Goal: Answer question/provide support: Share knowledge or assist other users

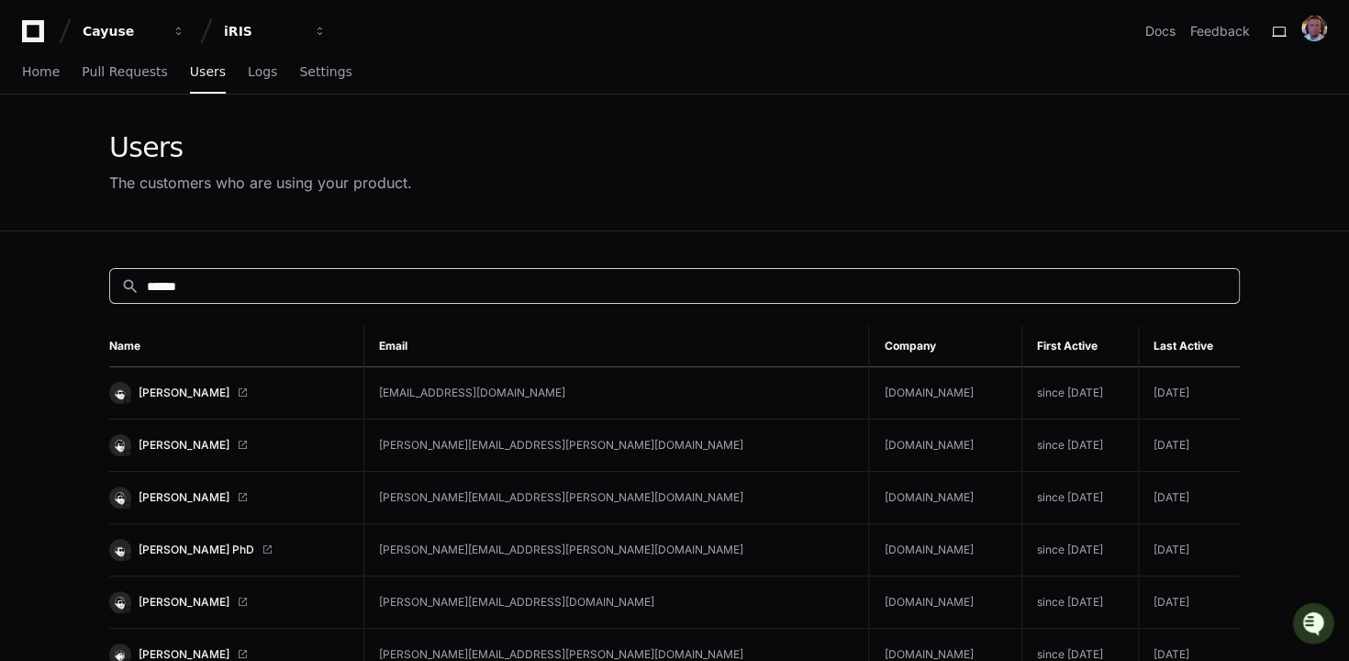
drag, startPoint x: 205, startPoint y: 280, endPoint x: 66, endPoint y: 258, distance: 140.3
click at [68, 259] on app-customers-list "Users The customers who are using your product. search ***** Name Email Company…" at bounding box center [674, 666] width 1349 height 1145
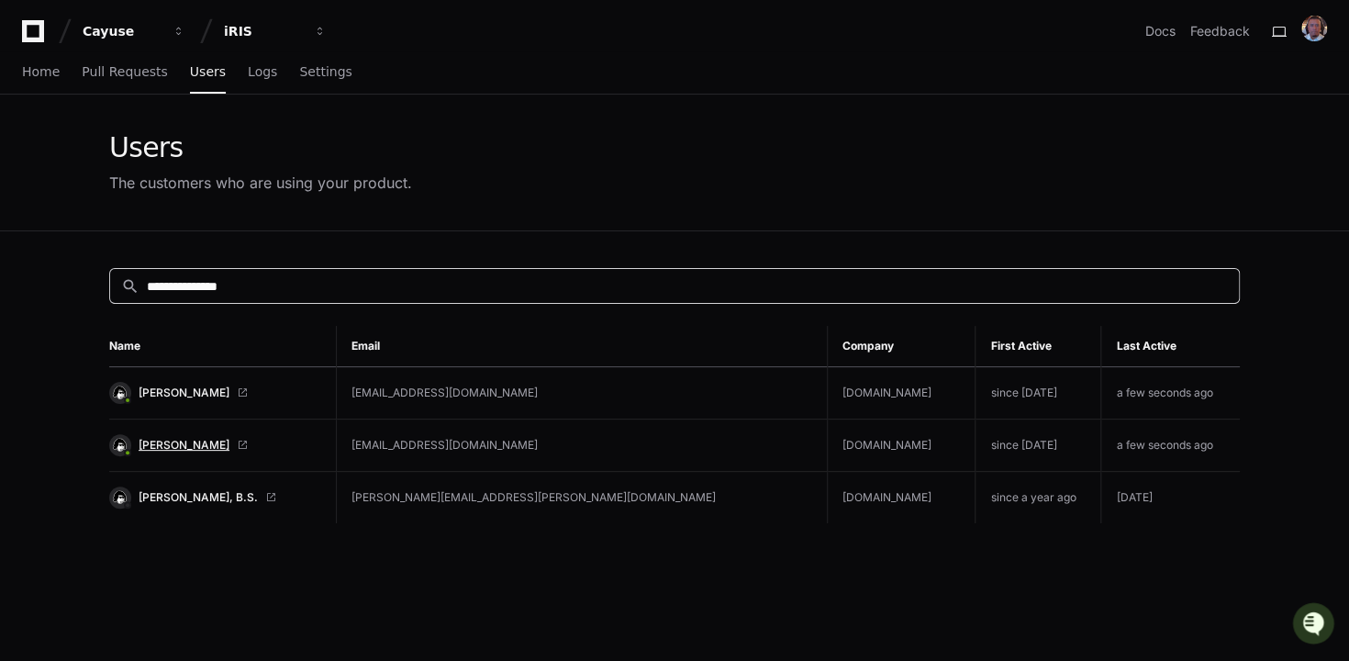
type input "**********"
click at [155, 438] on span "[PERSON_NAME]" at bounding box center [184, 445] width 91 height 15
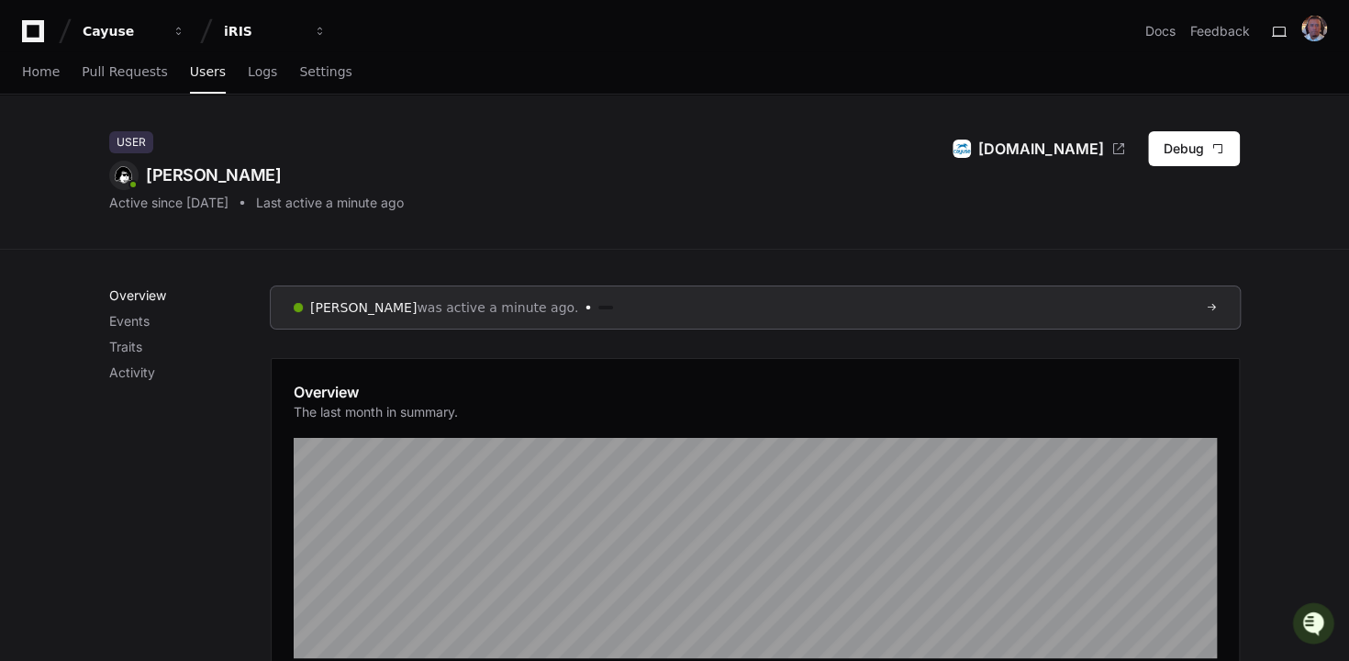
click at [144, 301] on p "Overview" at bounding box center [189, 295] width 161 height 18
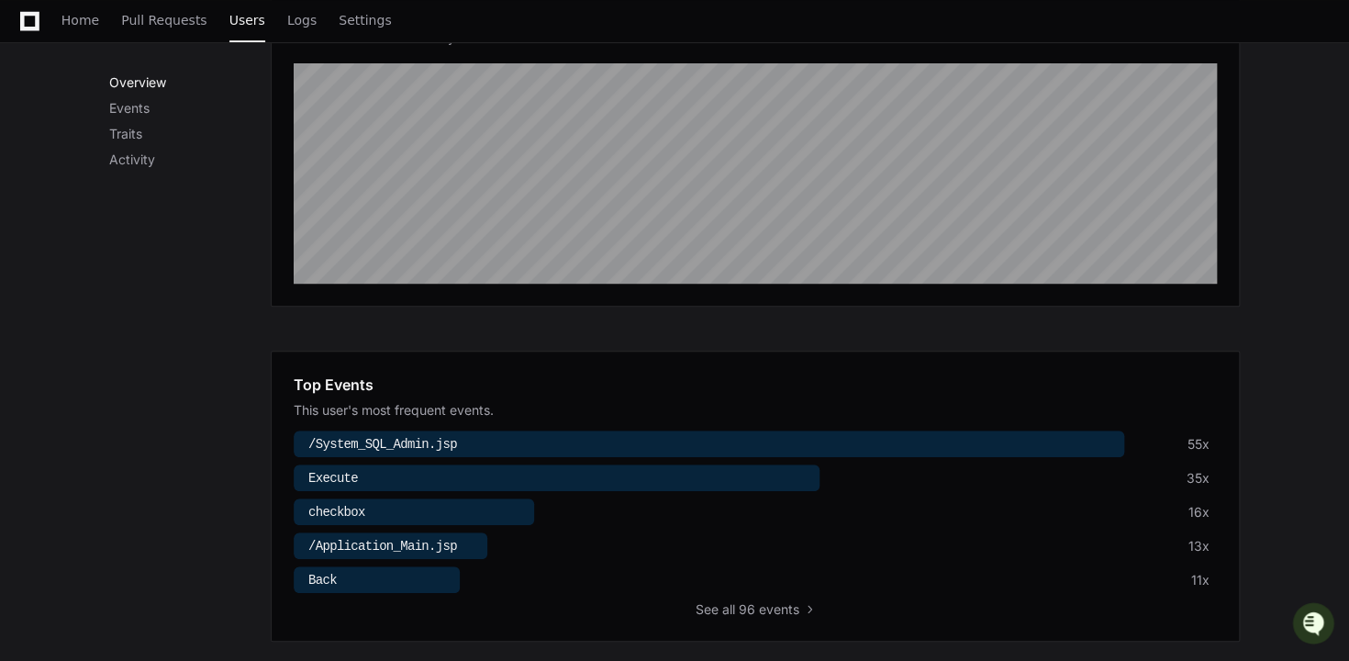
scroll to position [379, 0]
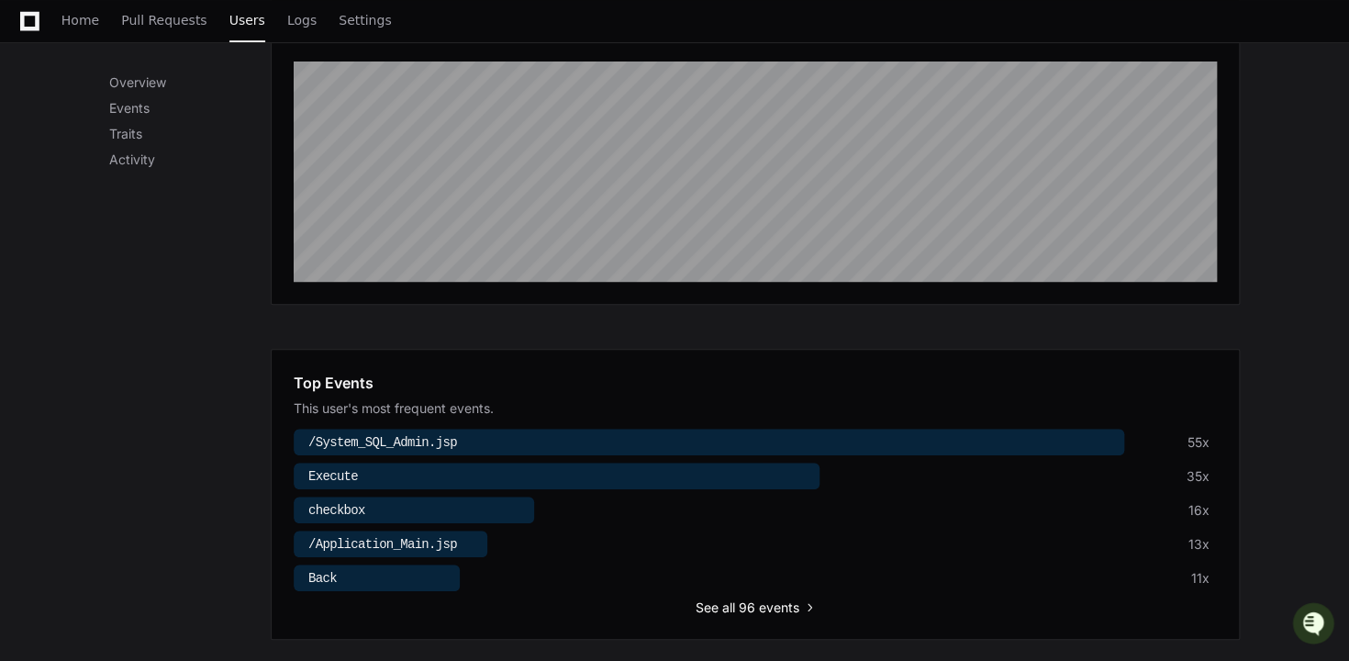
click at [770, 605] on span "all 96 events" at bounding box center [760, 607] width 77 height 18
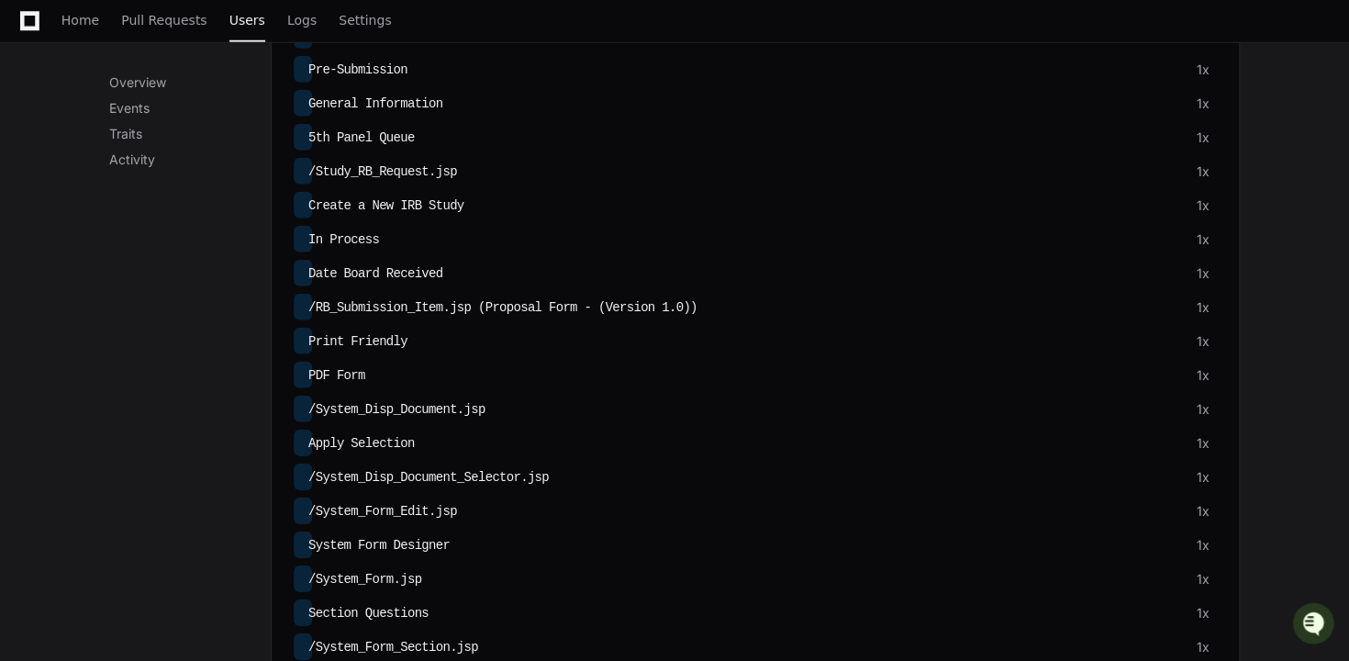
scroll to position [2221, 0]
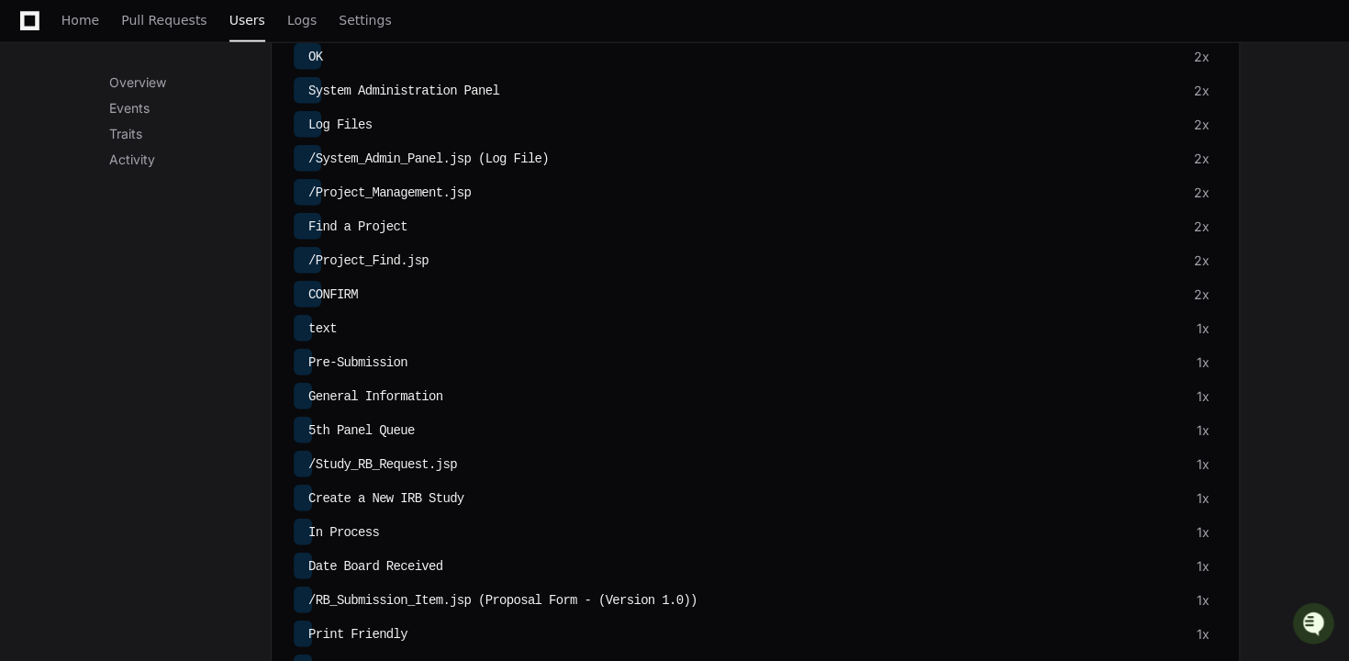
click at [144, 120] on div "Overview Events Traits Activity" at bounding box center [189, 120] width 161 height 95
click at [139, 109] on p "Events" at bounding box center [189, 108] width 161 height 18
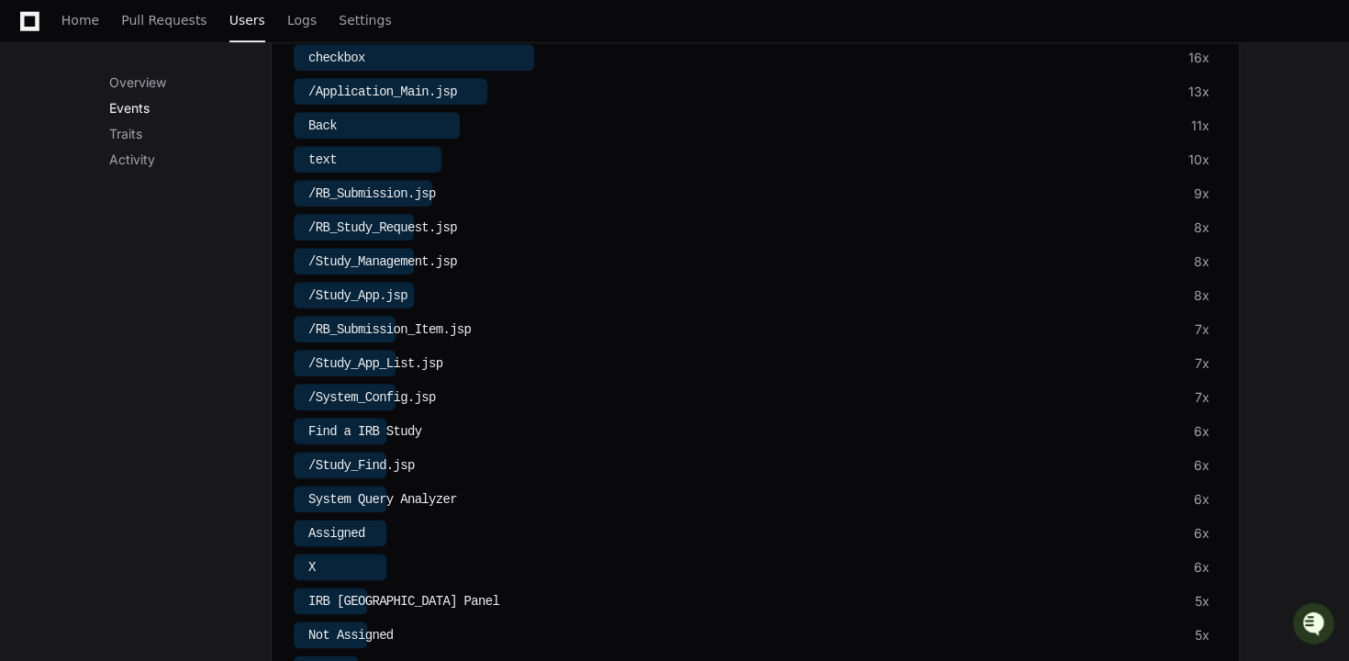
scroll to position [746, 0]
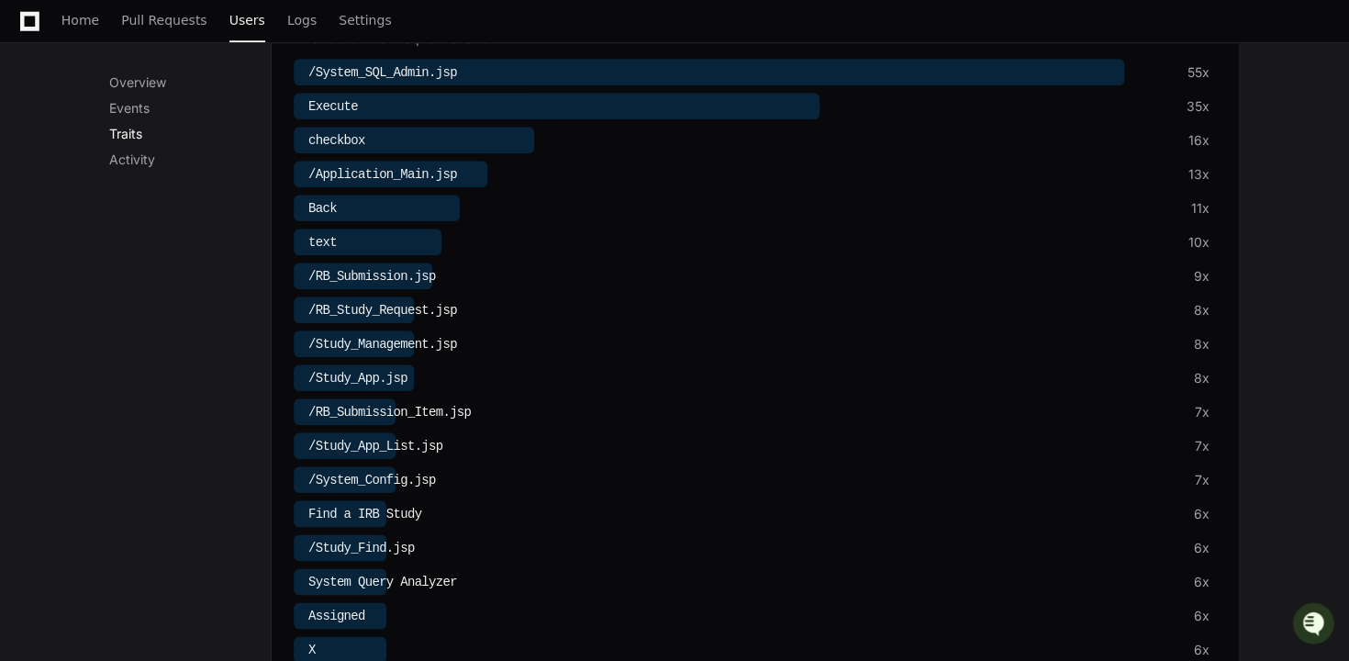
click at [137, 126] on p "Traits" at bounding box center [189, 134] width 161 height 18
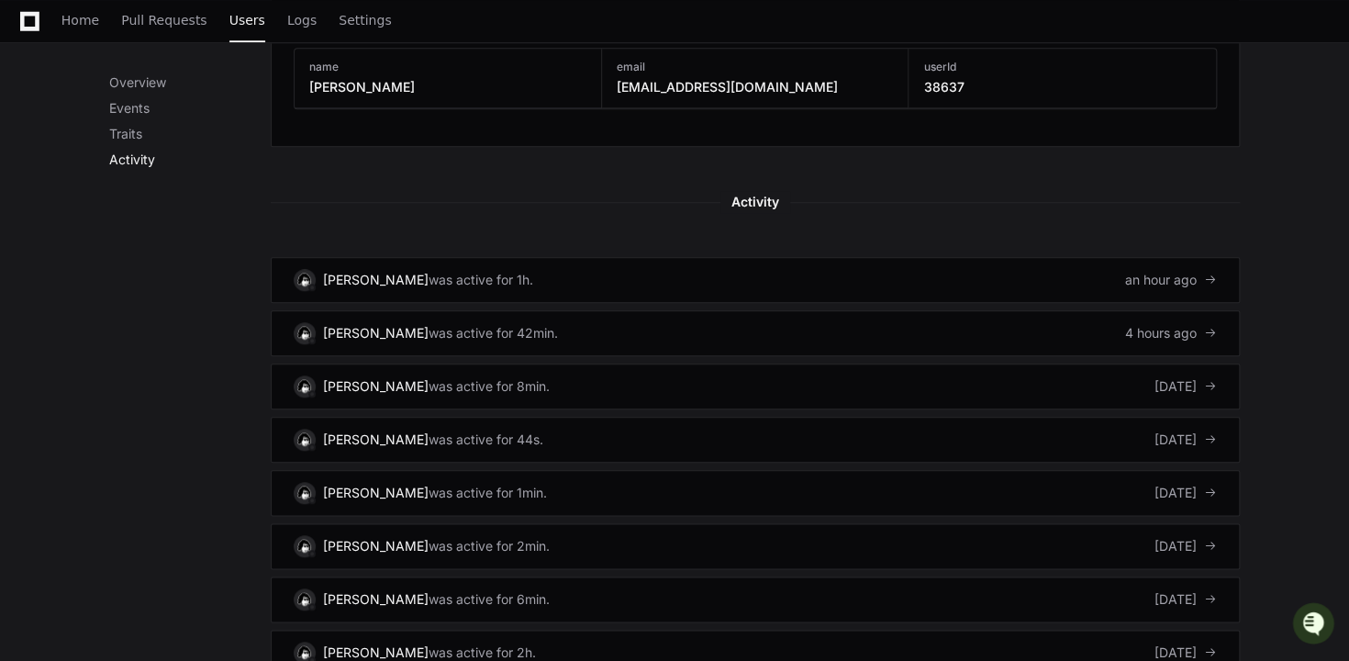
click at [136, 154] on p "Activity" at bounding box center [189, 159] width 161 height 18
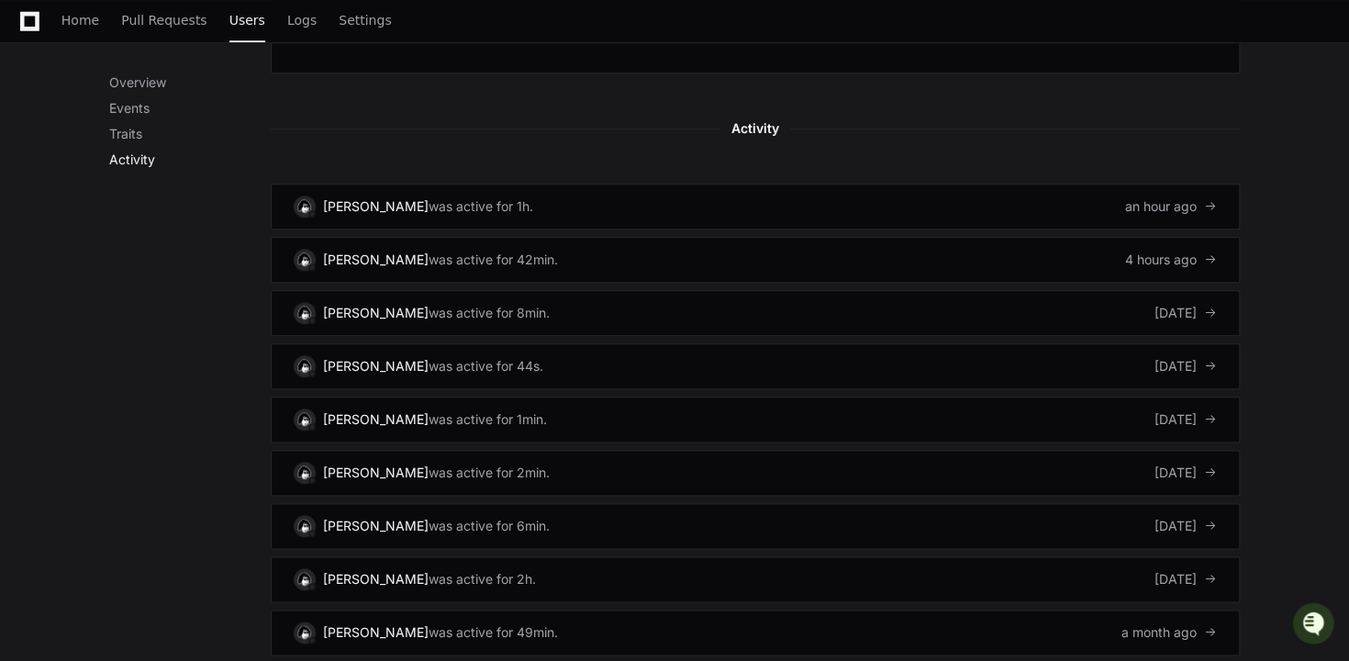
scroll to position [4322, 0]
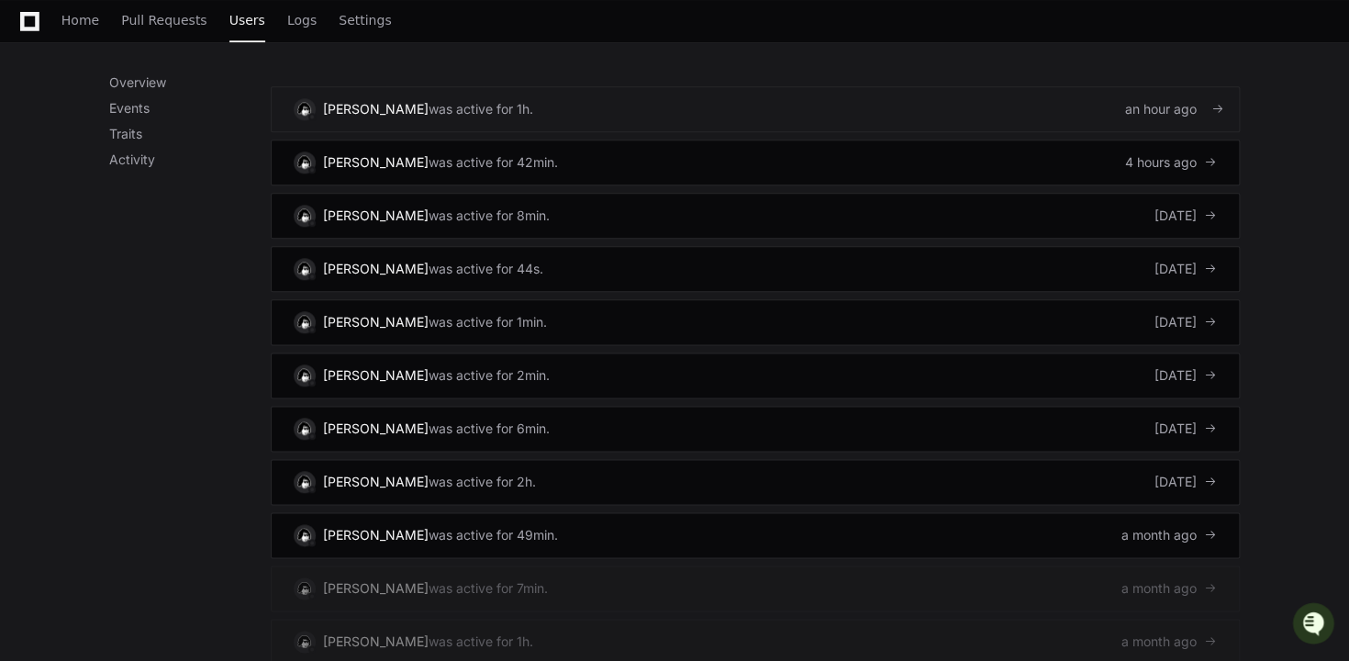
click at [605, 87] on link "Uriel Gutierrez was active for 1h. an hour ago" at bounding box center [755, 109] width 969 height 46
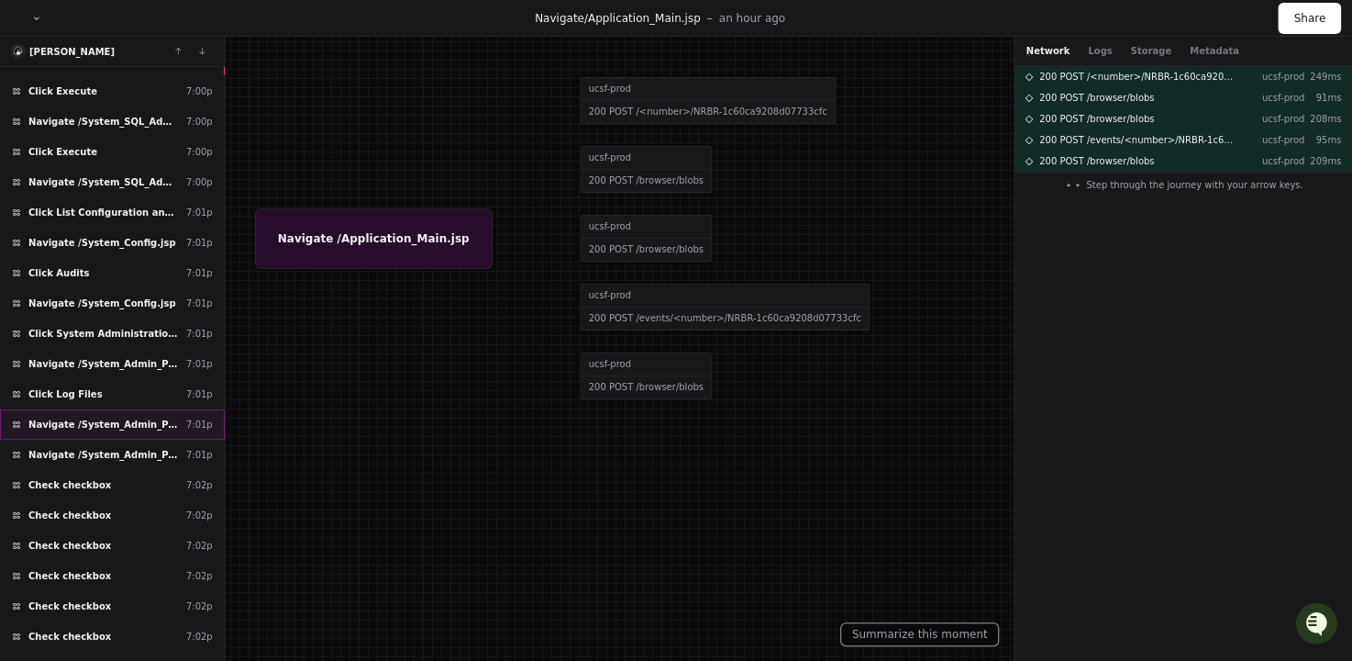
scroll to position [5966, 0]
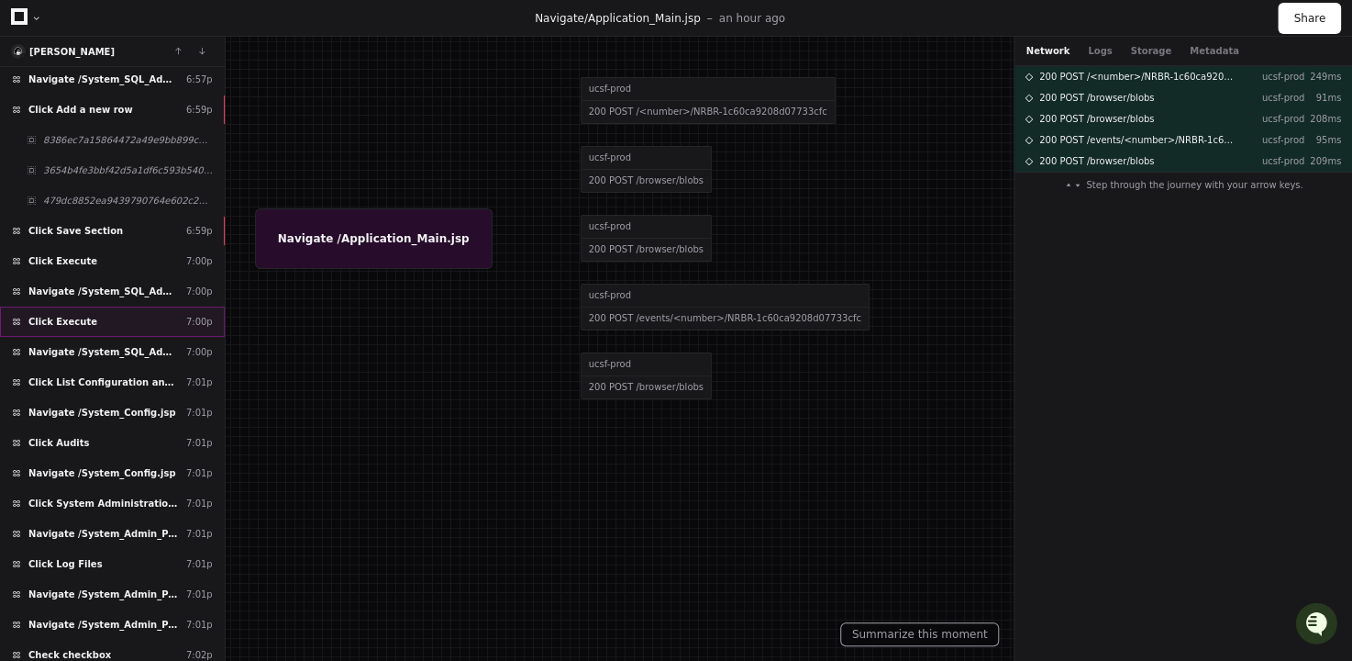
click at [168, 306] on div "Click Execute 7:00p" at bounding box center [112, 321] width 225 height 30
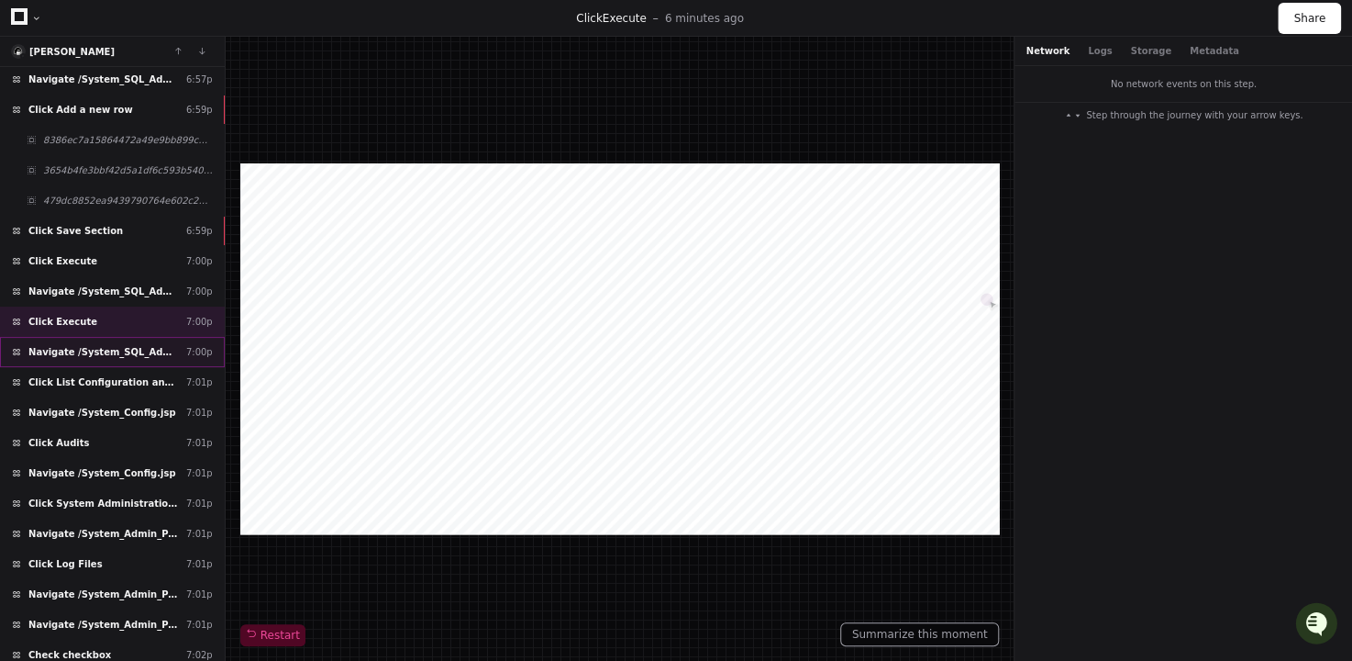
click at [139, 345] on span "Navigate /System_SQL_Admin.jsp" at bounding box center [103, 352] width 150 height 14
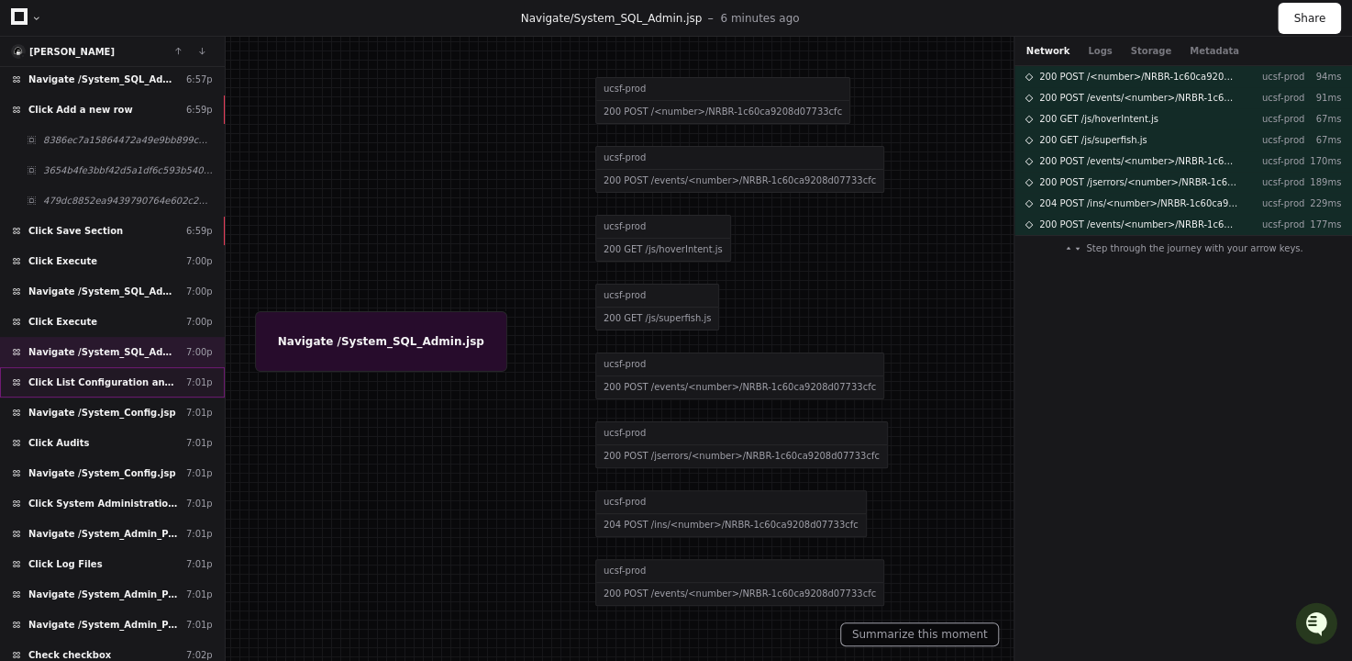
click at [123, 375] on span "Click List Configuration and Maintenance" at bounding box center [103, 382] width 150 height 14
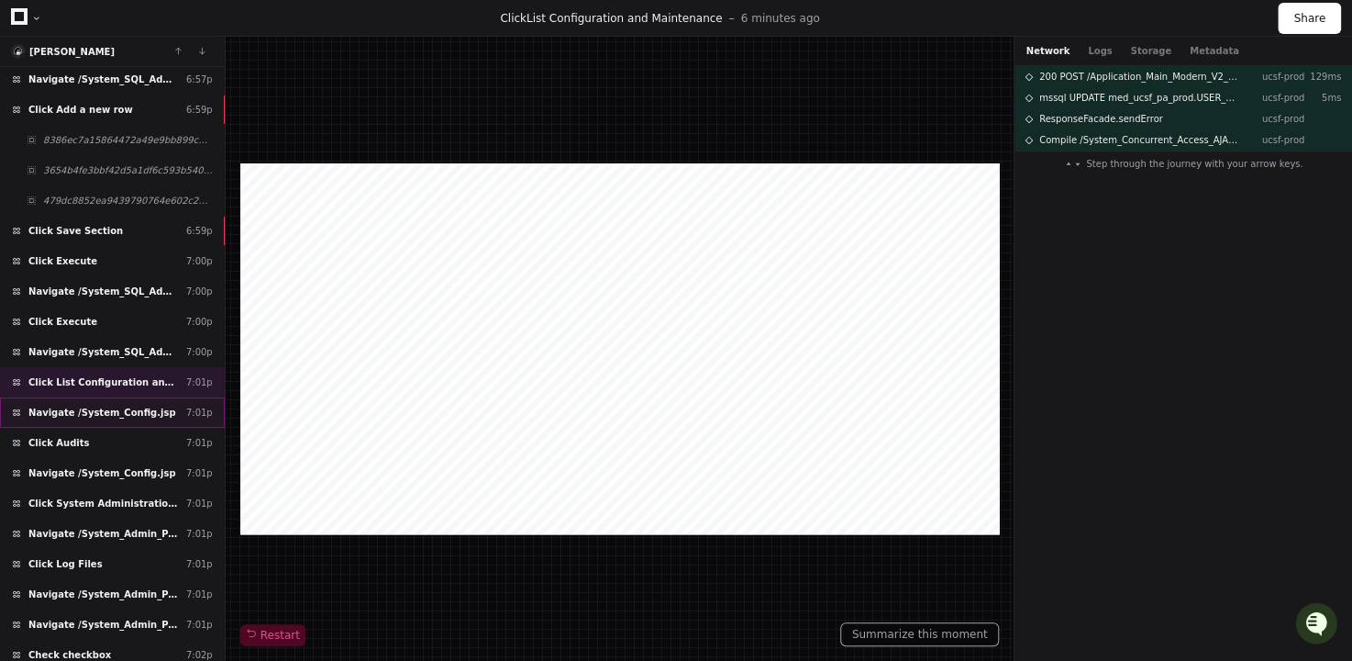
click at [113, 405] on span "Navigate /System_Config.jsp" at bounding box center [102, 412] width 148 height 14
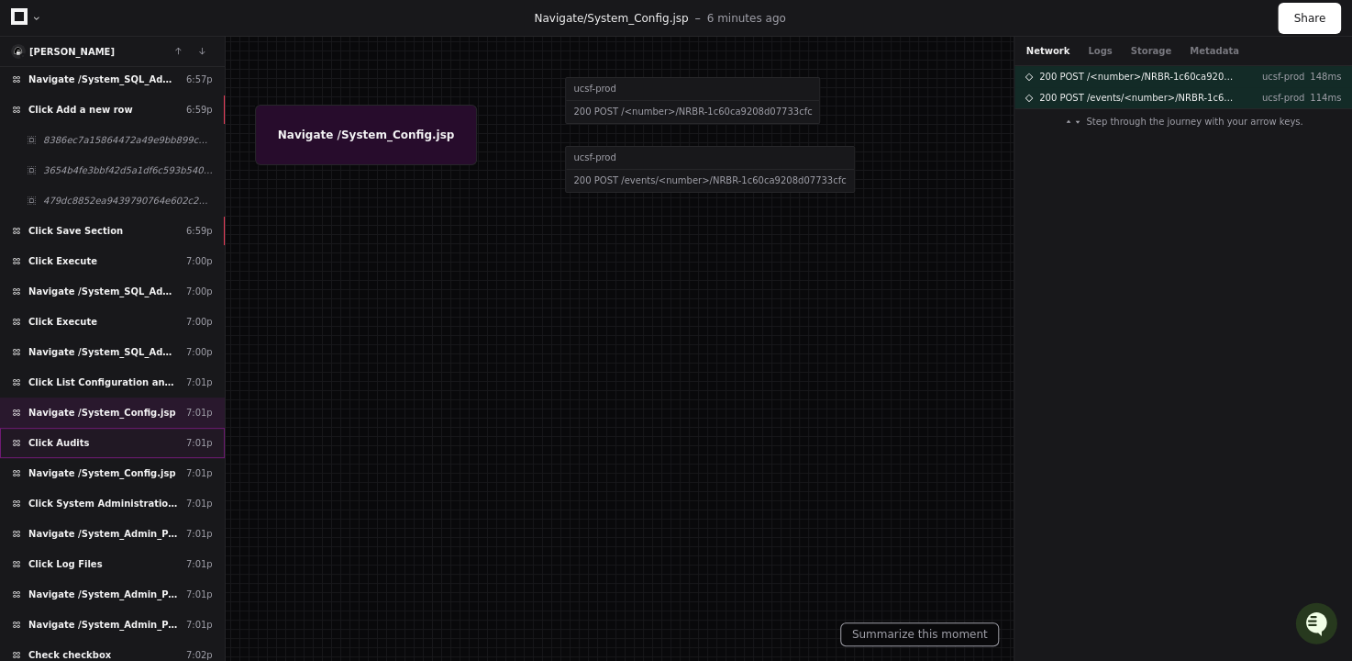
click at [103, 428] on div "Click Audits 7:01p" at bounding box center [112, 443] width 225 height 30
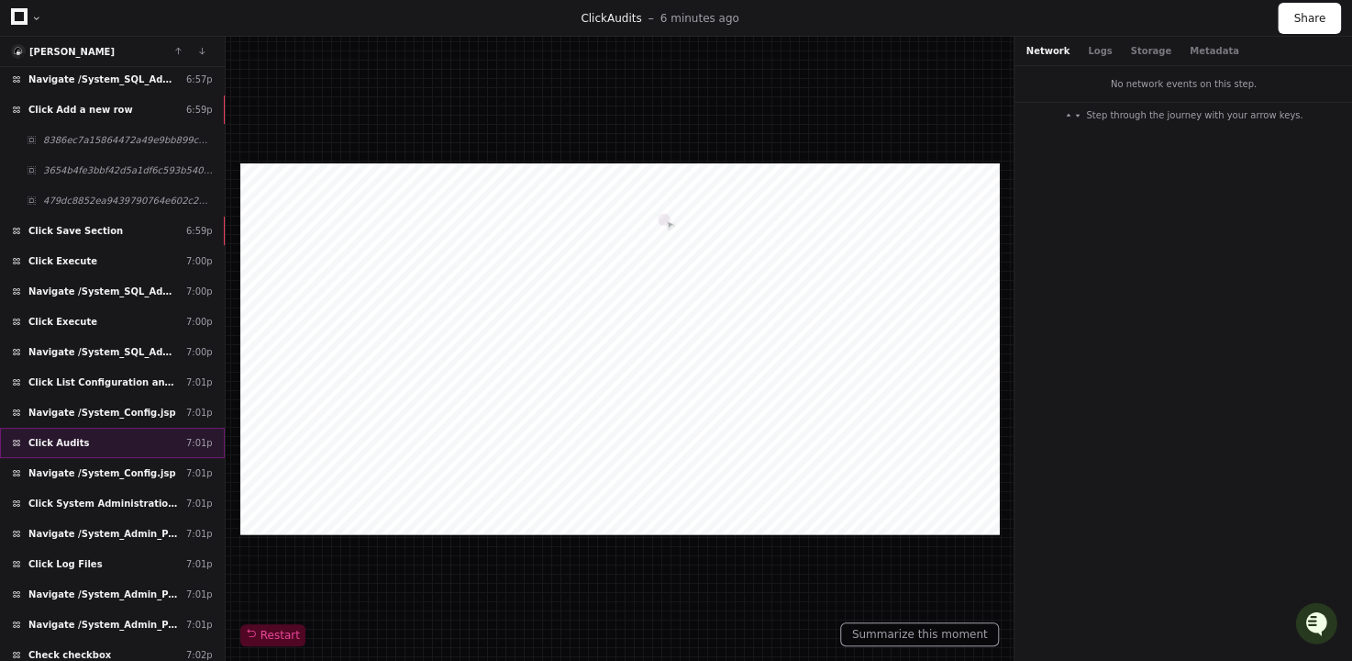
click at [103, 428] on div "Click Audits 7:01p" at bounding box center [112, 443] width 225 height 30
click at [109, 224] on span "Click Save Section" at bounding box center [75, 231] width 94 height 14
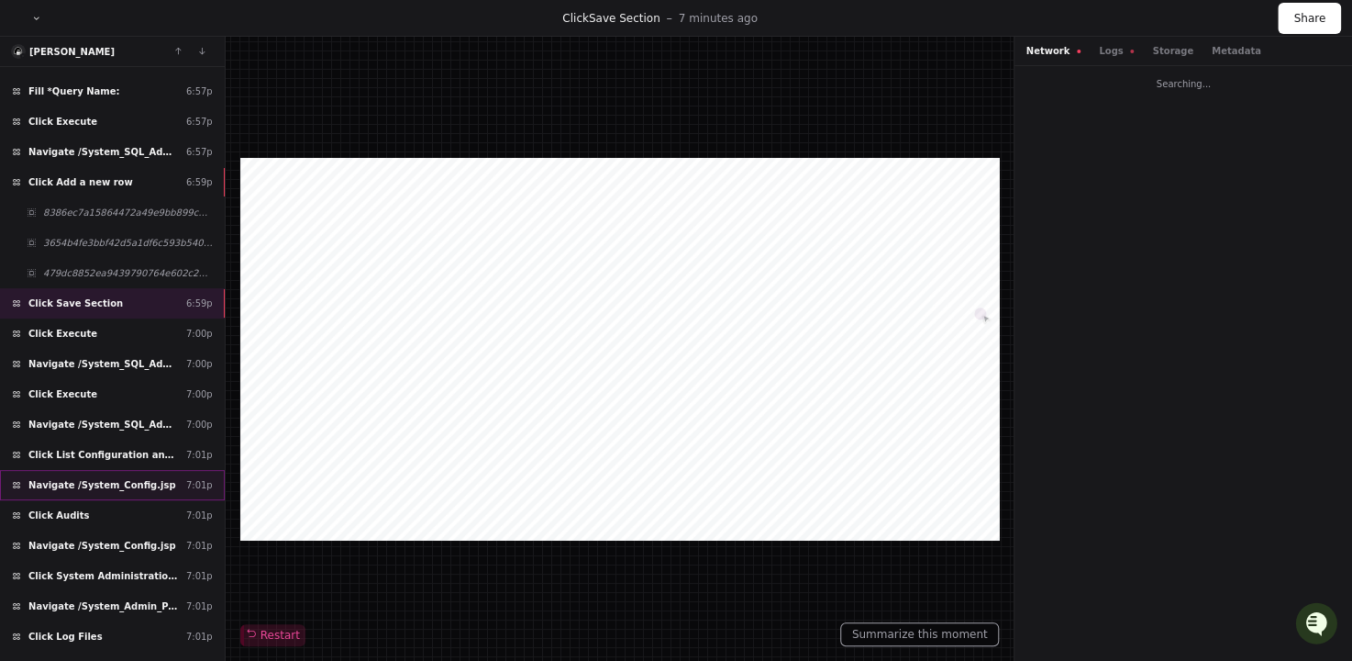
scroll to position [5812, 0]
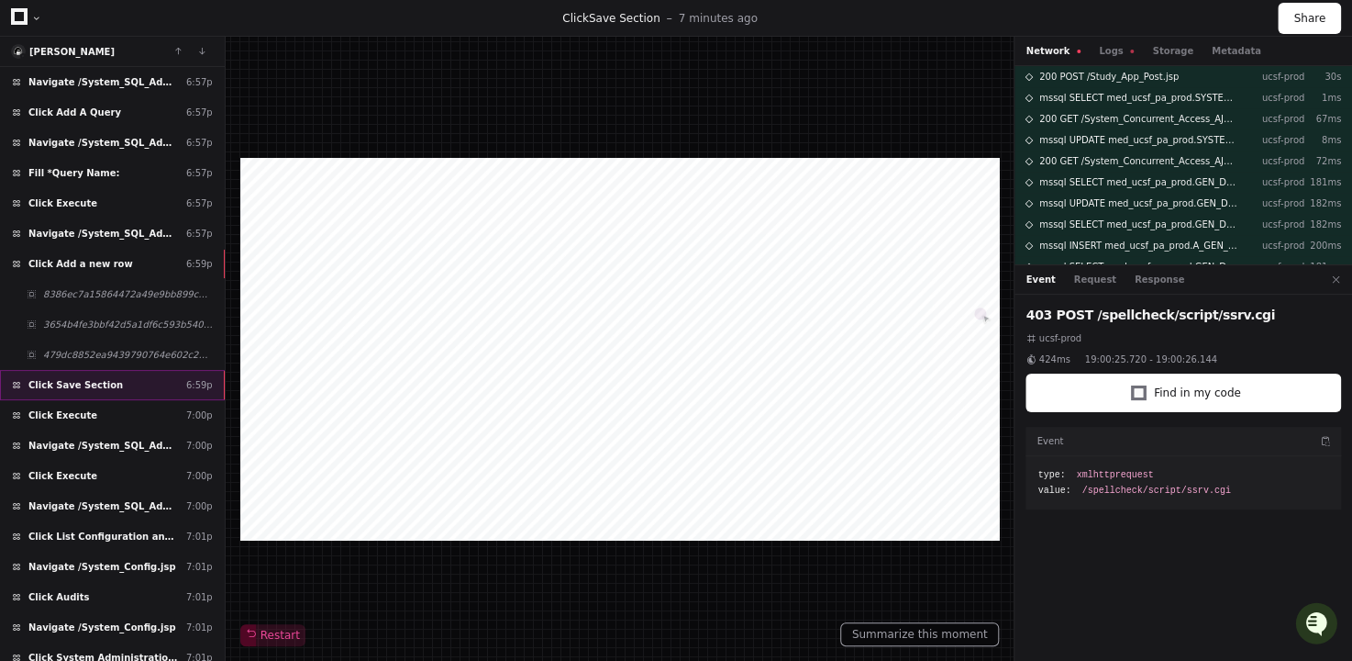
click at [224, 371] on div at bounding box center [225, 385] width 2 height 28
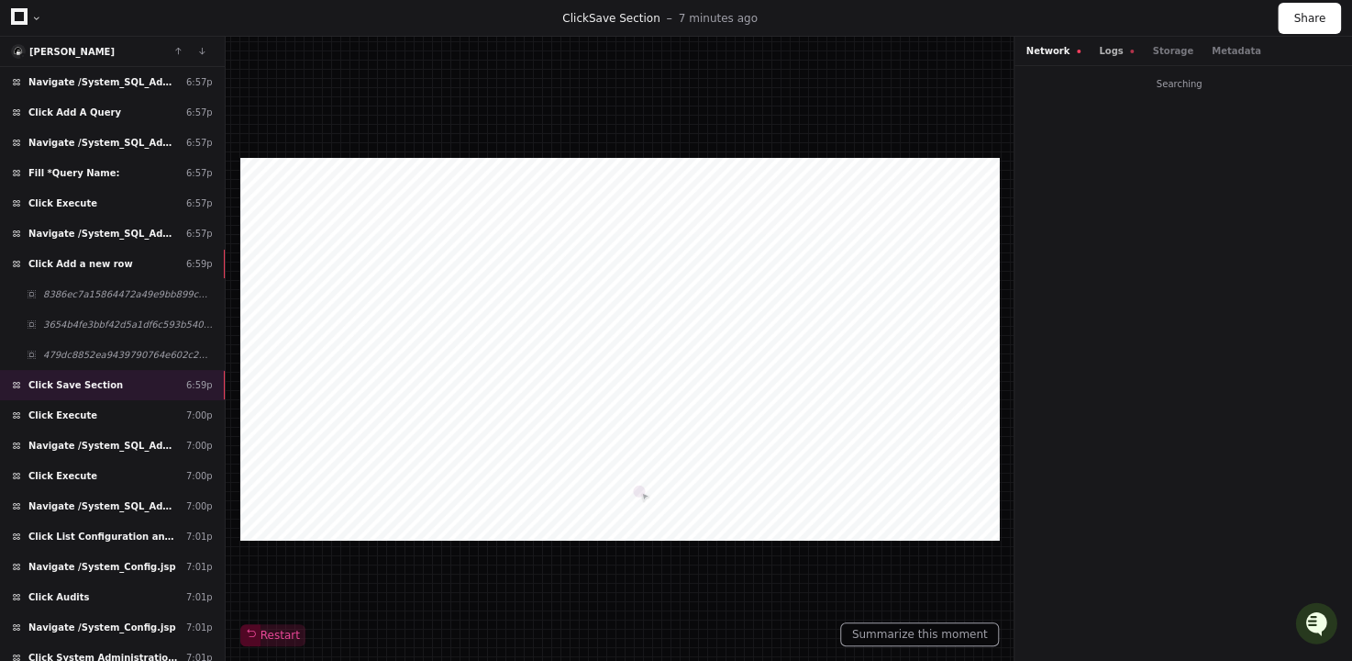
click at [1100, 42] on div "Network Logs Storage Metadata" at bounding box center [1184, 51] width 338 height 29
click at [1102, 49] on button "Logs" at bounding box center [1116, 51] width 35 height 14
click at [1050, 50] on button "Network" at bounding box center [1053, 51] width 55 height 14
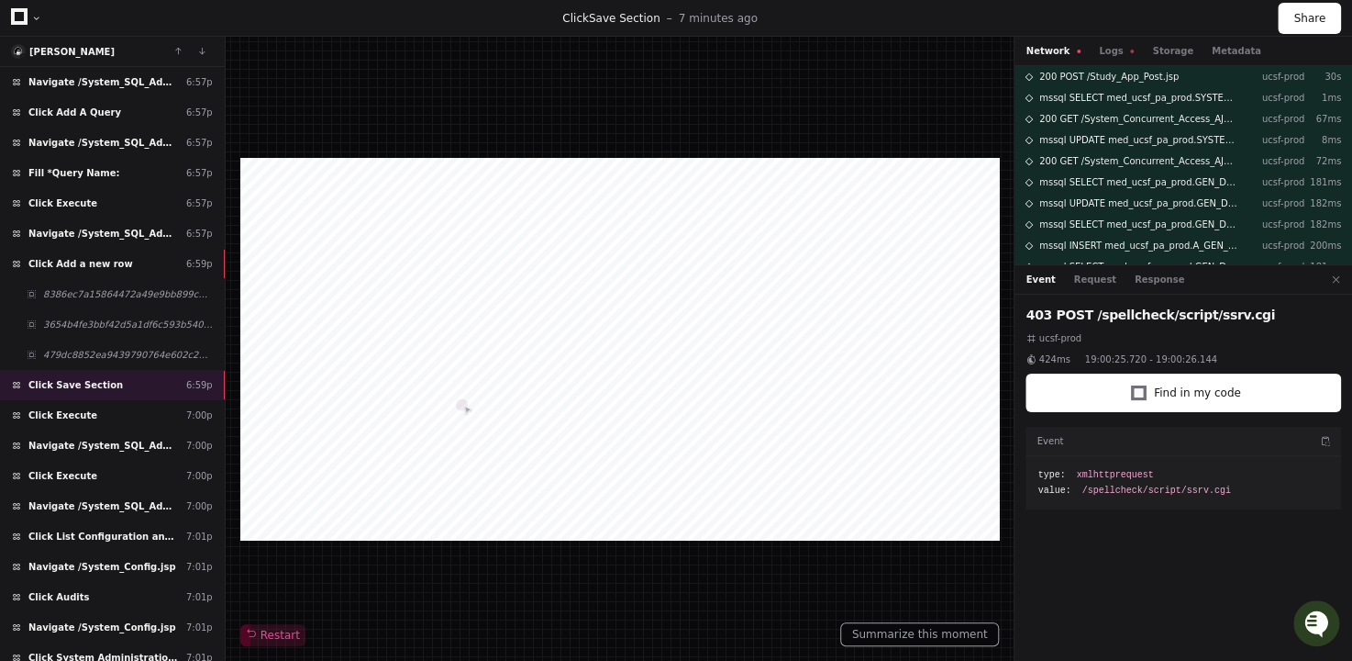
click at [1308, 622] on icon "Open customer support" at bounding box center [1316, 621] width 23 height 23
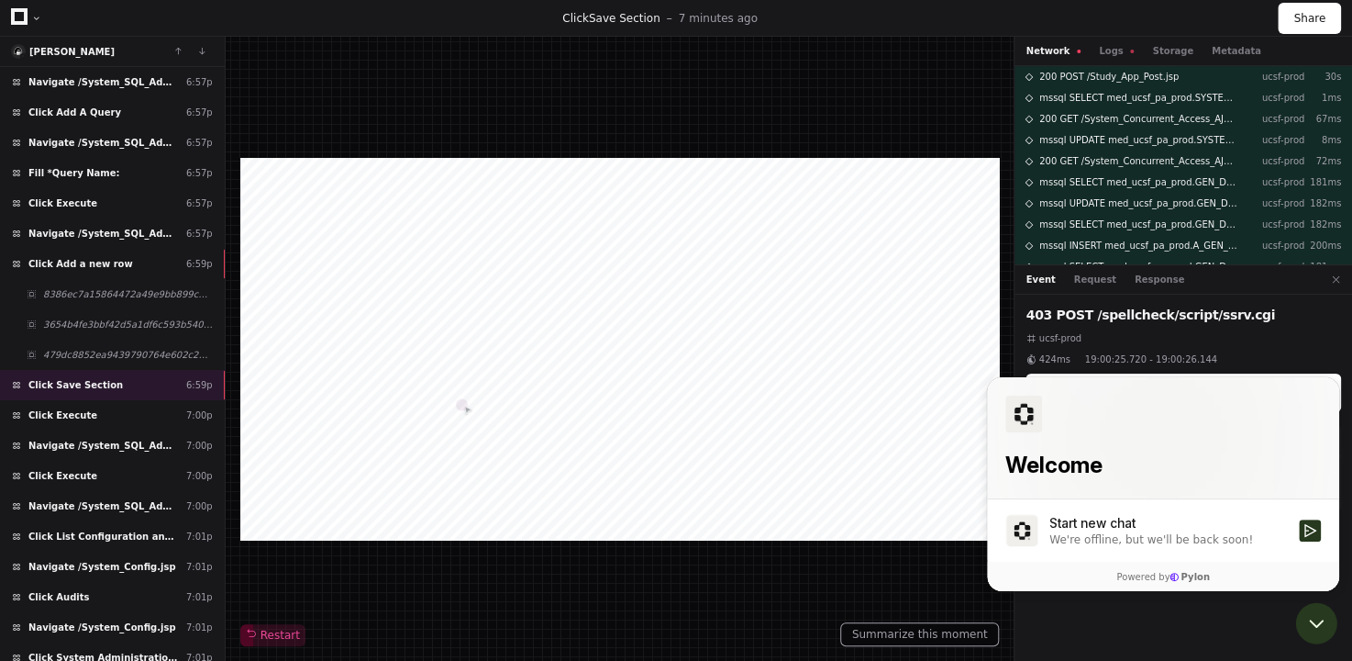
click at [1159, 350] on div "ucsf-prod 424ms 19:00:25.720 - 19:00:26.144" at bounding box center [1184, 348] width 316 height 35
click at [1326, 624] on icon "Open customer support" at bounding box center [1317, 623] width 46 height 46
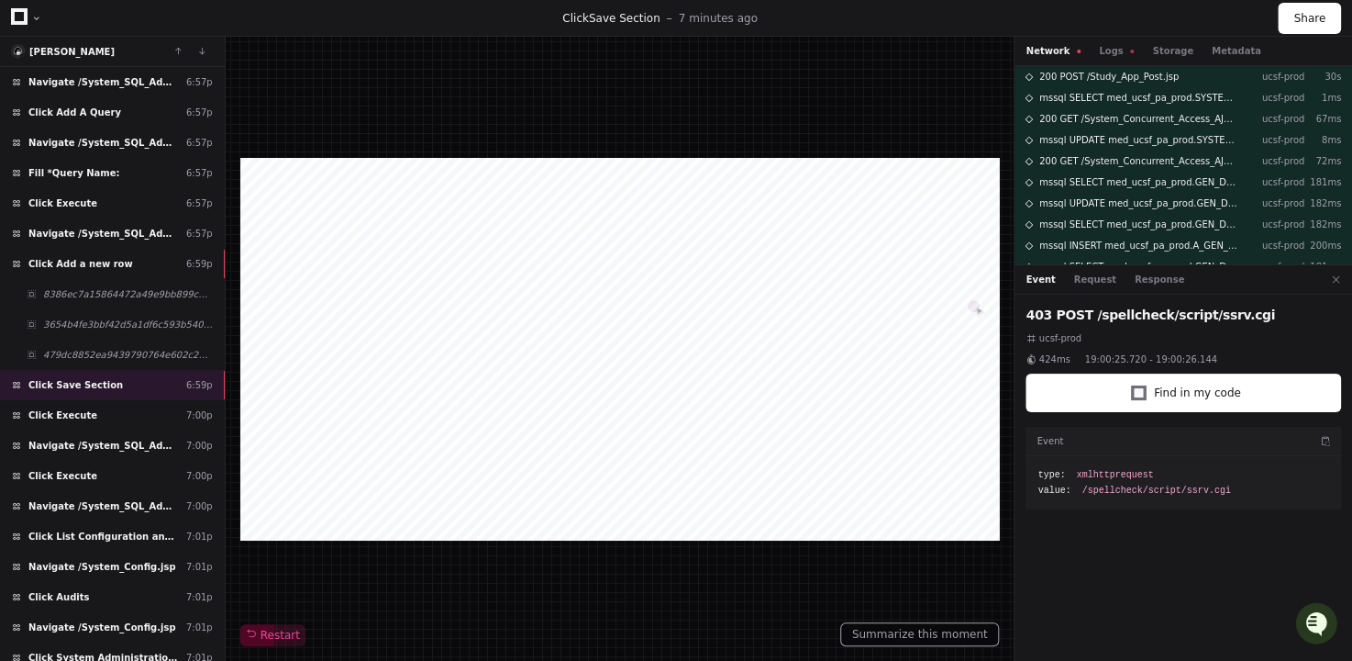
click at [666, 366] on div at bounding box center [620, 349] width 760 height 383
click at [1228, 55] on button "Metadata" at bounding box center [1237, 51] width 50 height 14
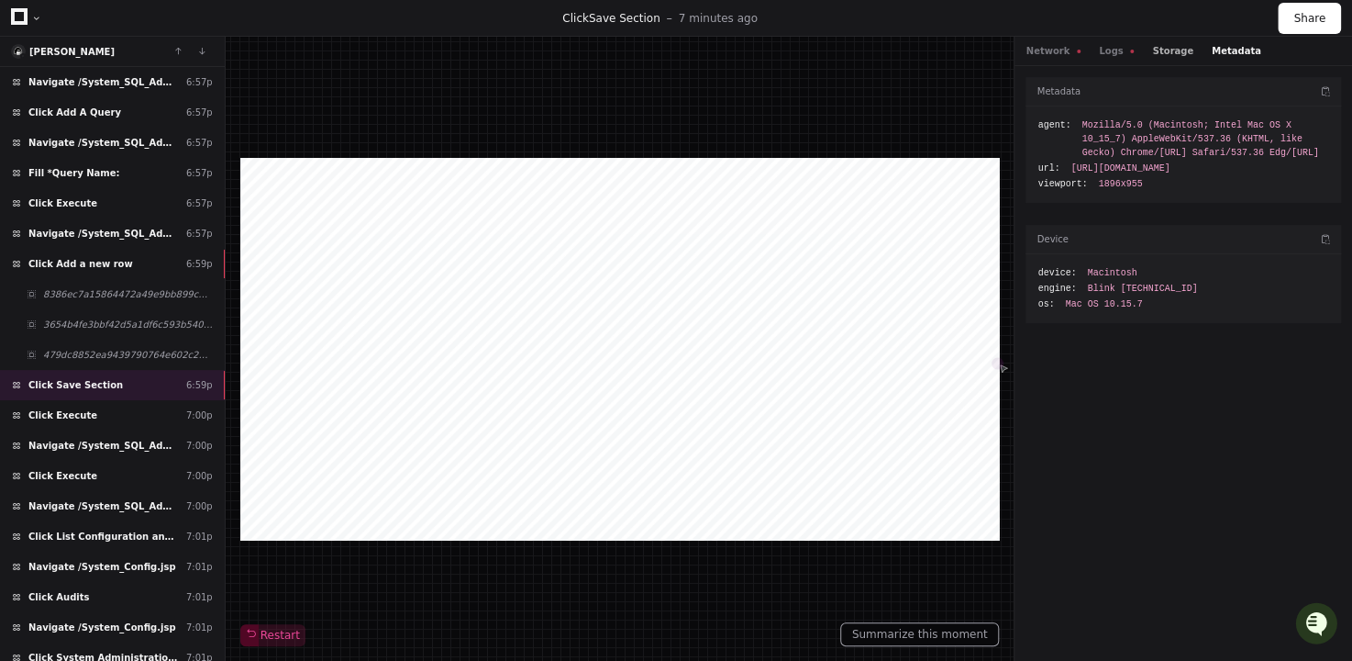
click at [1161, 50] on button "Storage" at bounding box center [1172, 51] width 40 height 14
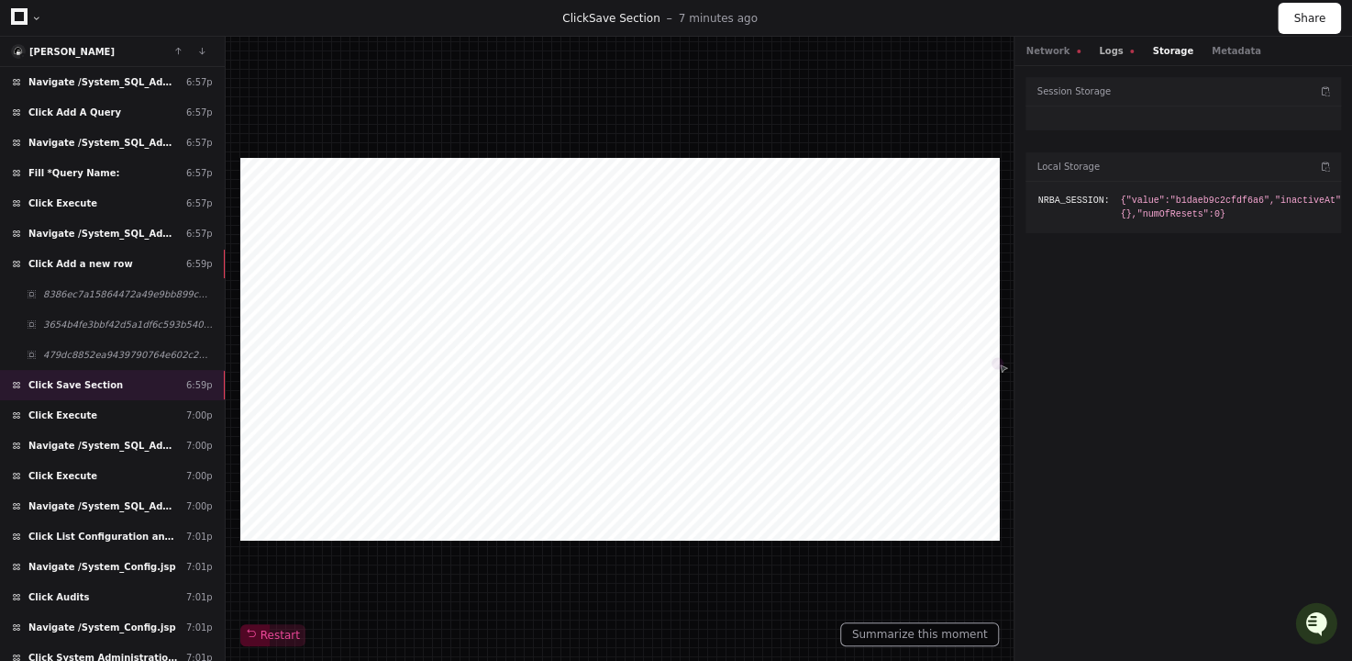
click at [1109, 51] on button "Logs" at bounding box center [1116, 51] width 35 height 14
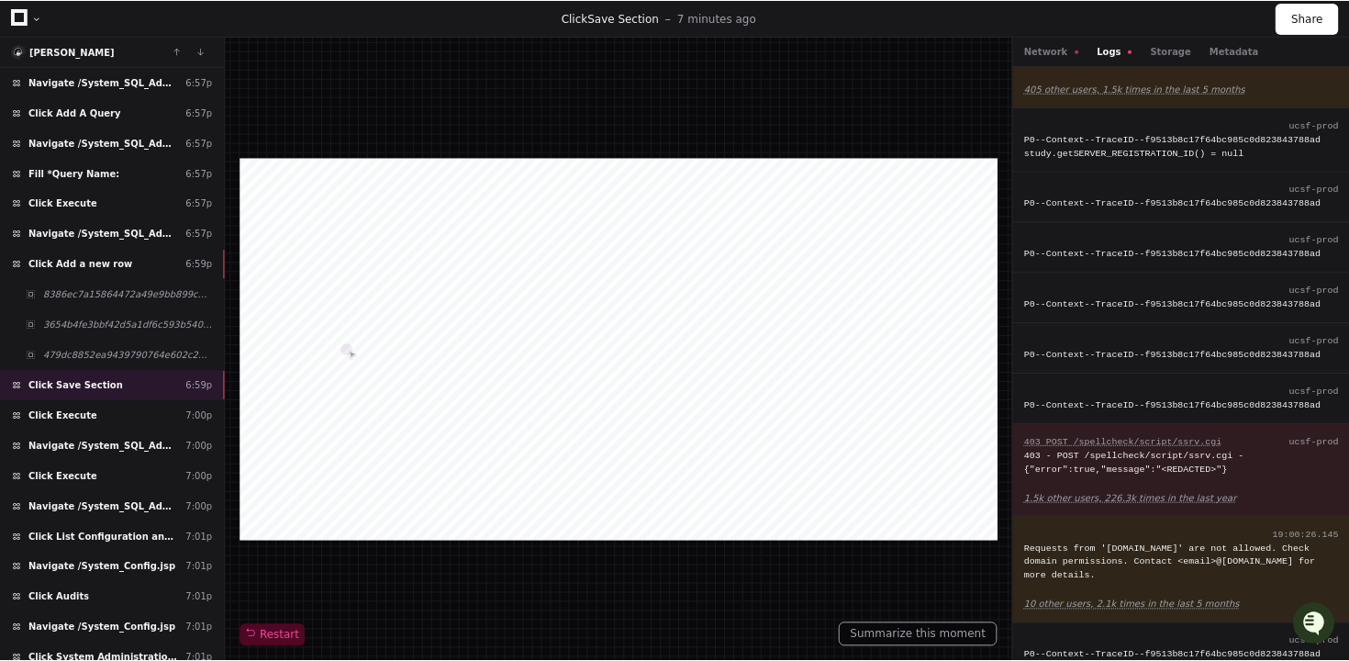
scroll to position [266, 0]
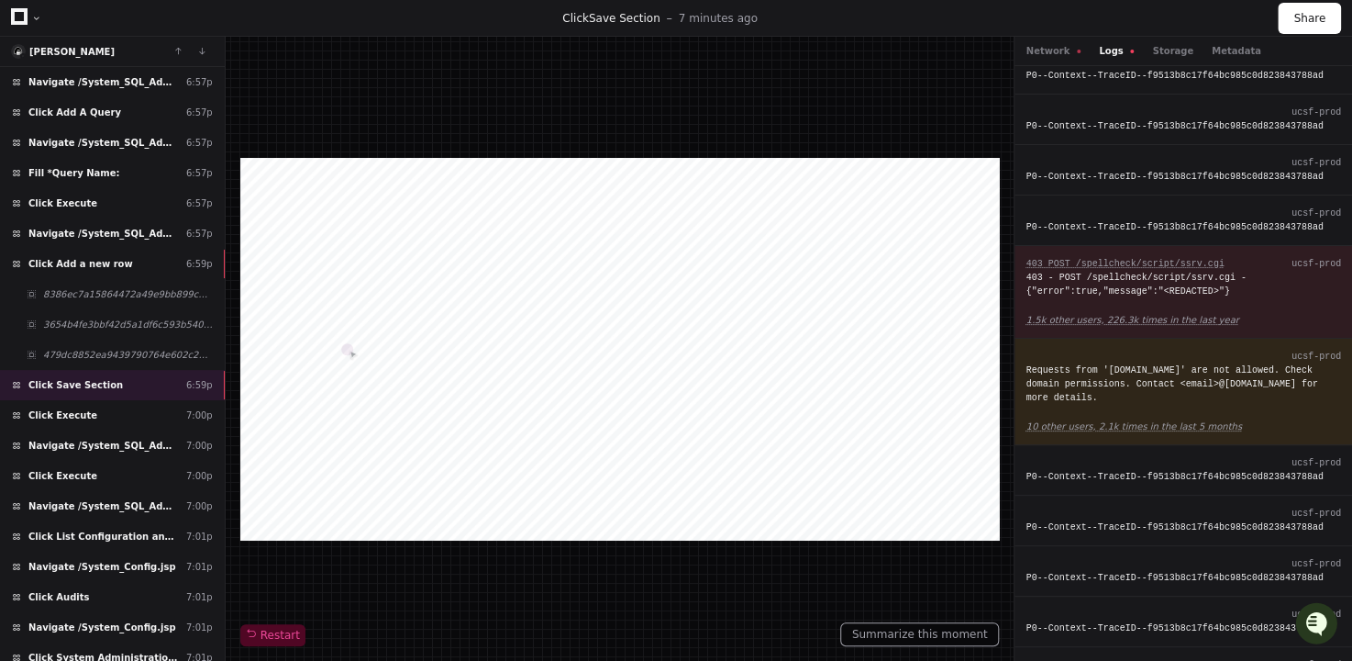
click at [1069, 59] on div "Network Logs Storage Metadata" at bounding box center [1184, 51] width 338 height 29
click at [1054, 53] on button "Network" at bounding box center [1053, 51] width 55 height 14
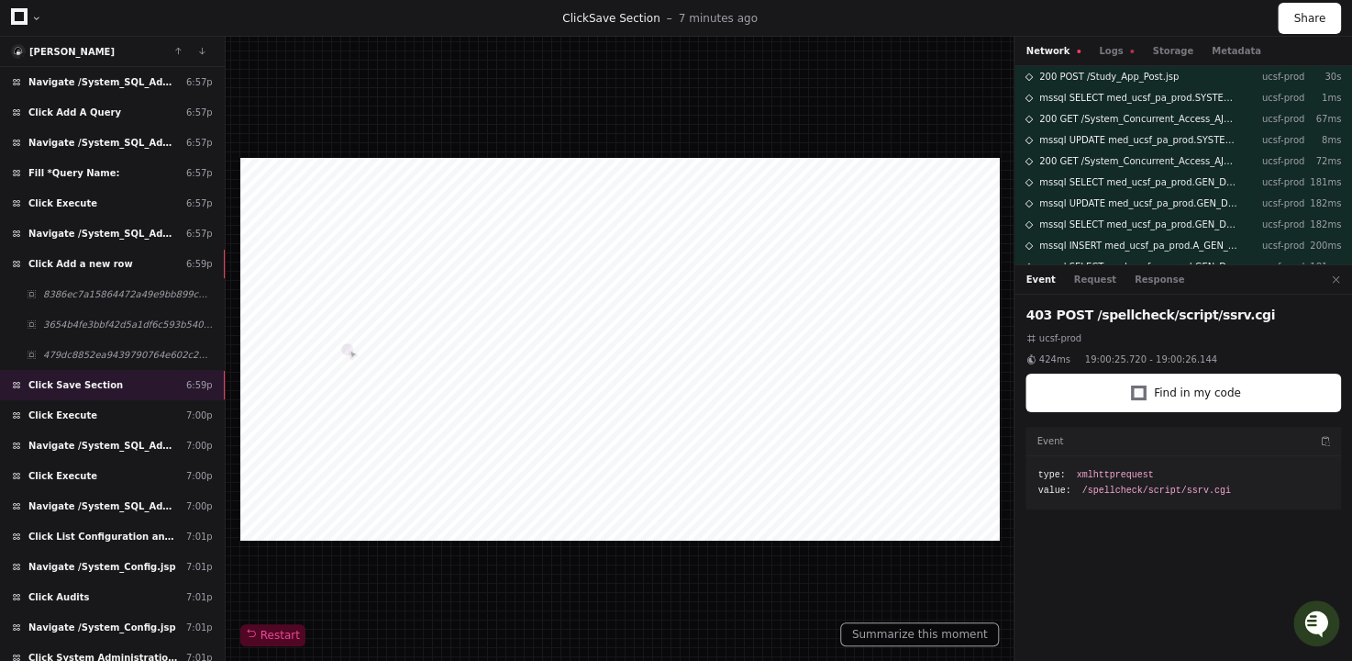
click at [1321, 627] on icon "Open customer support" at bounding box center [1317, 646] width 46 height 46
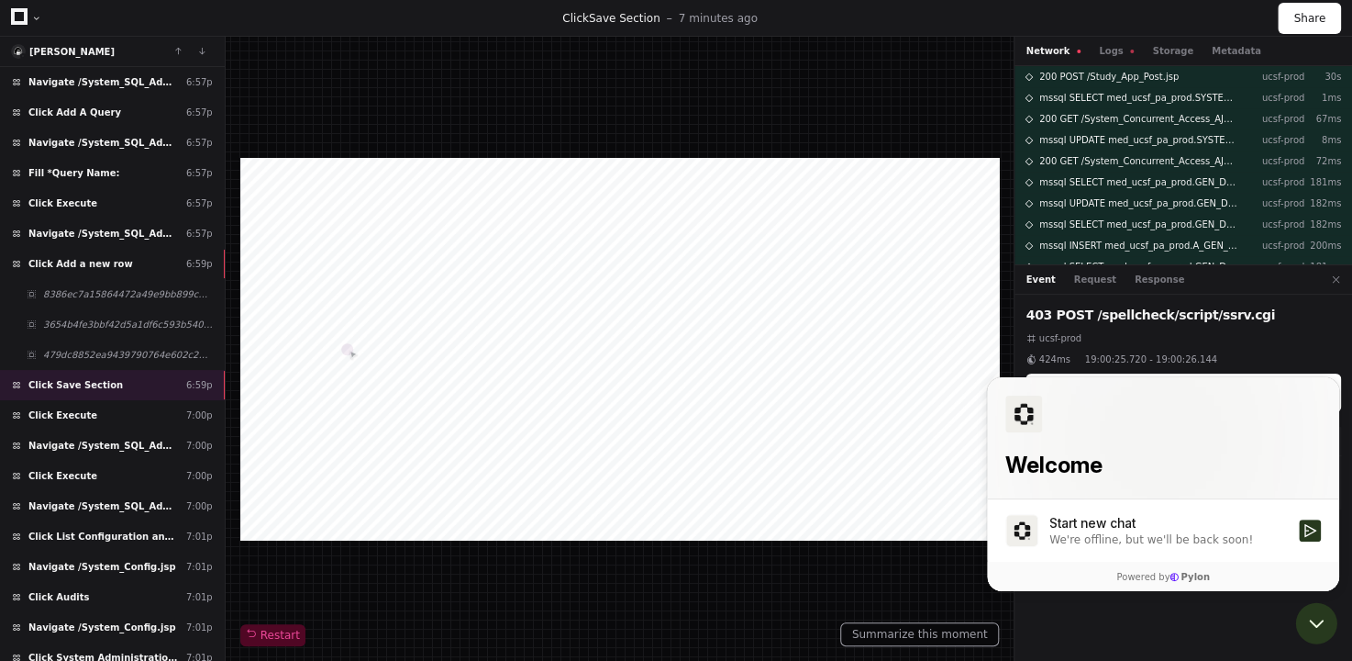
click at [1129, 534] on div "We're offline, but we'll be back soon!" at bounding box center [1152, 539] width 204 height 15
click at [1299, 534] on button "Start new chat We're offline, but we'll be back soon!" at bounding box center [1310, 530] width 22 height 22
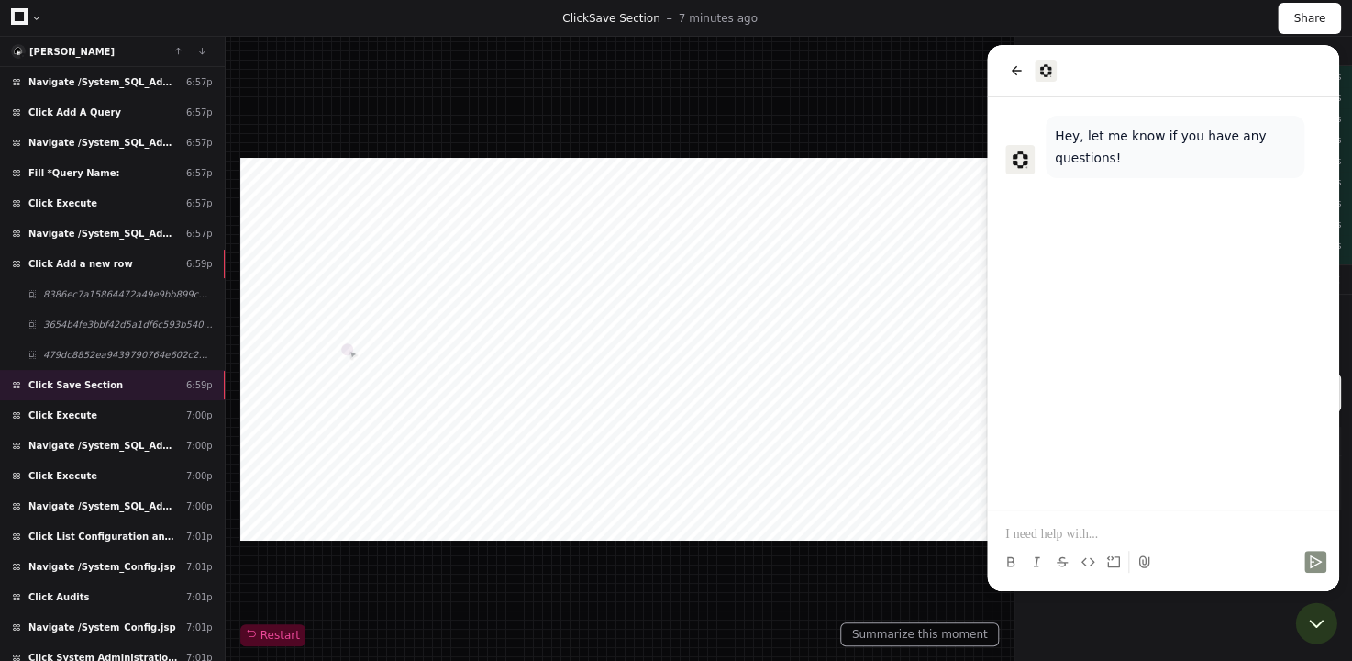
click at [1129, 535] on p at bounding box center [1163, 534] width 316 height 18
click at [1172, 494] on div "Hey, let me know if you have any questions!" at bounding box center [1163, 303] width 352 height 412
click at [1116, 533] on p at bounding box center [1163, 534] width 316 height 18
click at [1115, 537] on p at bounding box center [1163, 534] width 316 height 18
drag, startPoint x: 1092, startPoint y: 534, endPoint x: 955, endPoint y: 518, distance: 137.6
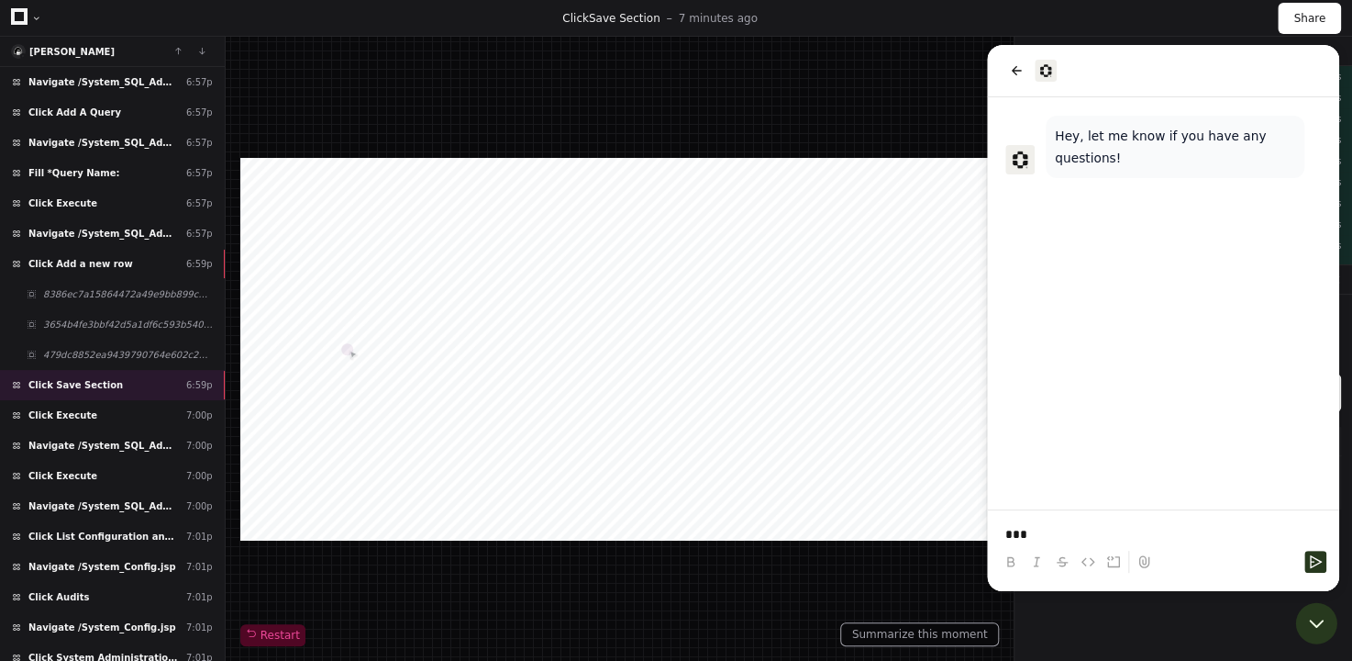
click at [987, 518] on html "Hey, let me know if you have any questions! ***" at bounding box center [1163, 318] width 352 height 546
click at [1044, 539] on p "***" at bounding box center [1163, 534] width 316 height 18
click at [1048, 536] on p "***" at bounding box center [1163, 534] width 316 height 18
click at [1048, 536] on p "*******" at bounding box center [1163, 534] width 316 height 18
click at [1049, 531] on p "*******" at bounding box center [1163, 534] width 316 height 18
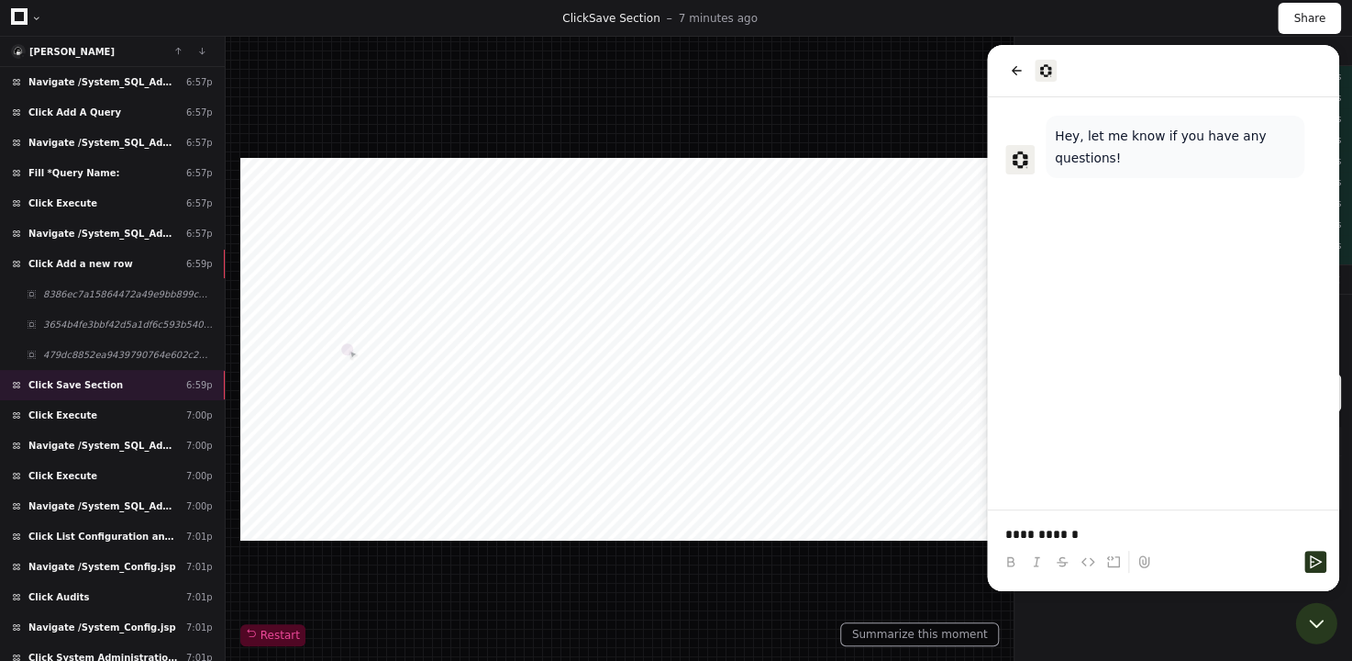
drag, startPoint x: 1114, startPoint y: 536, endPoint x: 973, endPoint y: 525, distance: 140.8
click at [987, 525] on html "**********" at bounding box center [1163, 318] width 352 height 546
click at [1049, 534] on p "**********" at bounding box center [1163, 534] width 316 height 18
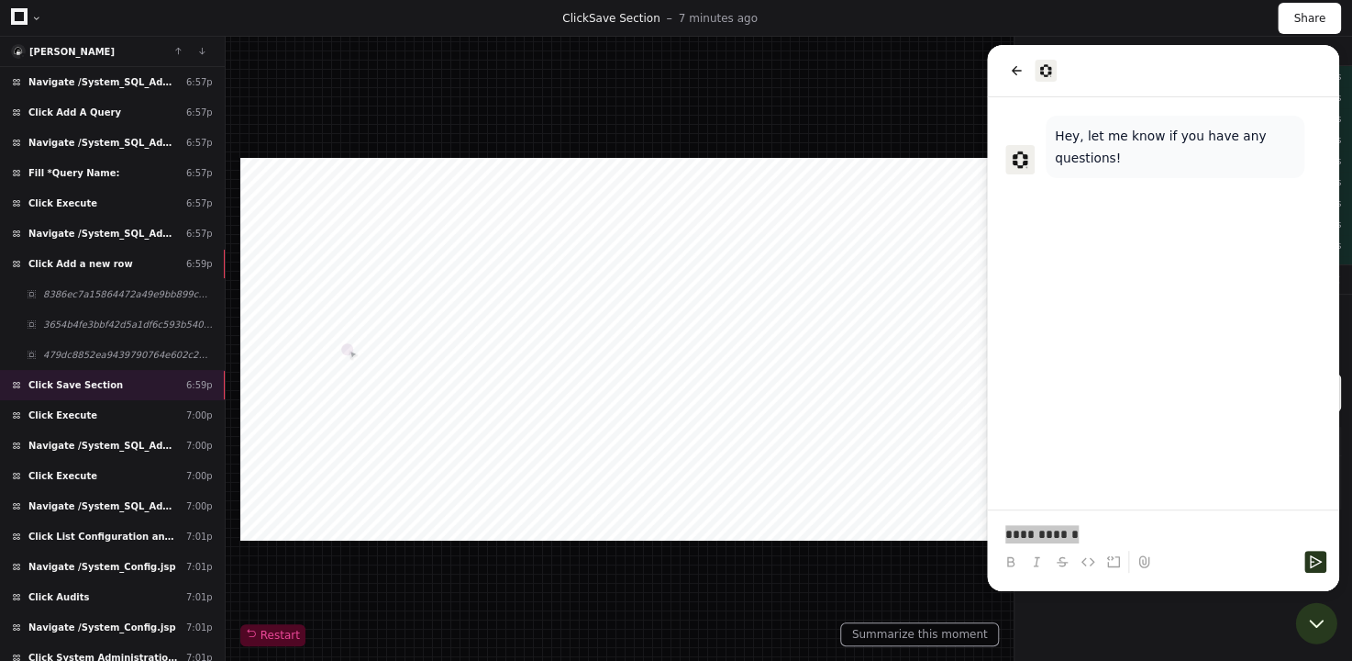
click at [1049, 534] on p "**********" at bounding box center [1163, 534] width 316 height 18
click at [1096, 539] on p "**********" at bounding box center [1163, 534] width 316 height 18
drag, startPoint x: 1095, startPoint y: 533, endPoint x: 959, endPoint y: 515, distance: 137.9
click at [987, 515] on html "**********" at bounding box center [1163, 318] width 352 height 546
click at [1010, 66] on icon "back" at bounding box center [1016, 70] width 15 height 15
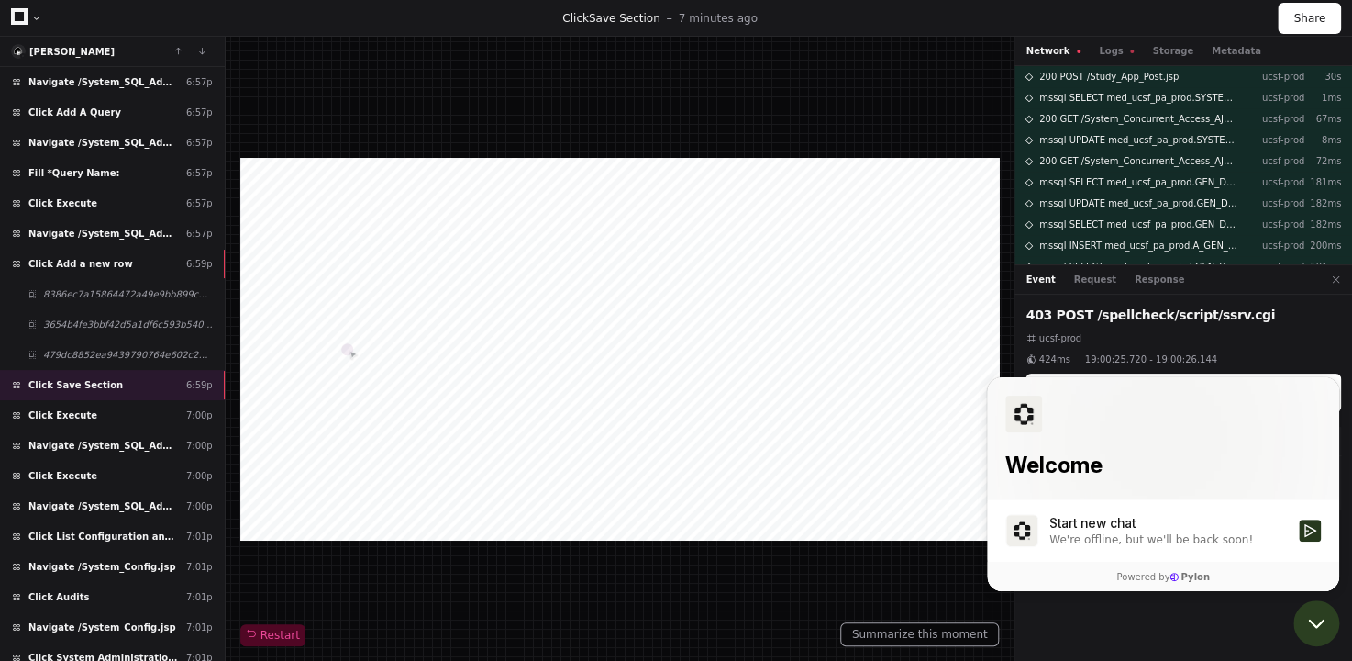
click at [1305, 618] on icon "Open customer support" at bounding box center [1317, 623] width 46 height 46
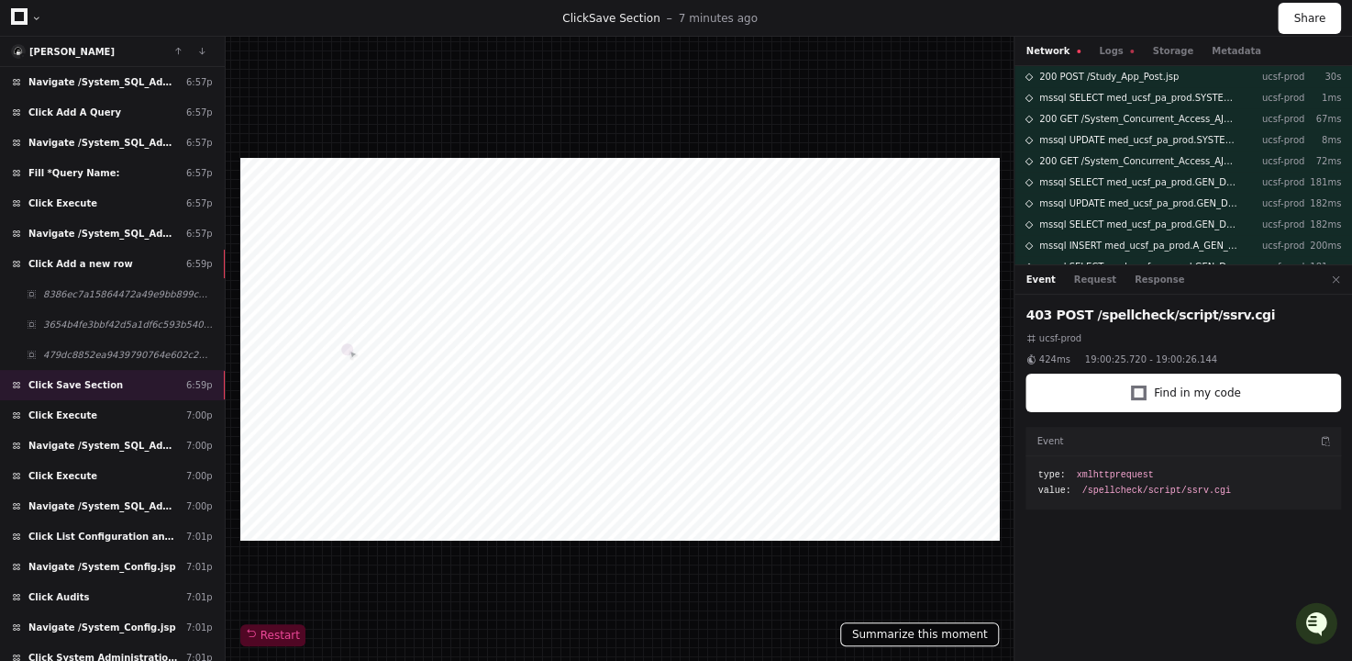
click at [902, 639] on button "Summarize this moment" at bounding box center [920, 634] width 160 height 24
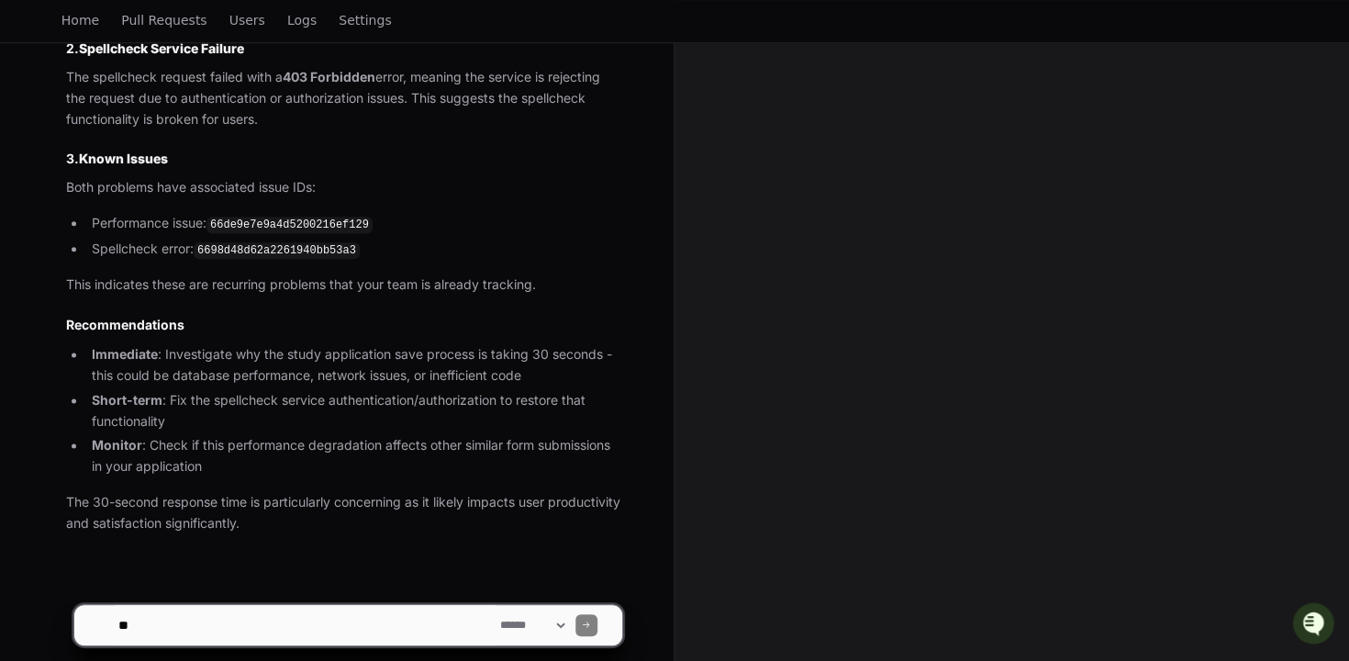
scroll to position [1001, 0]
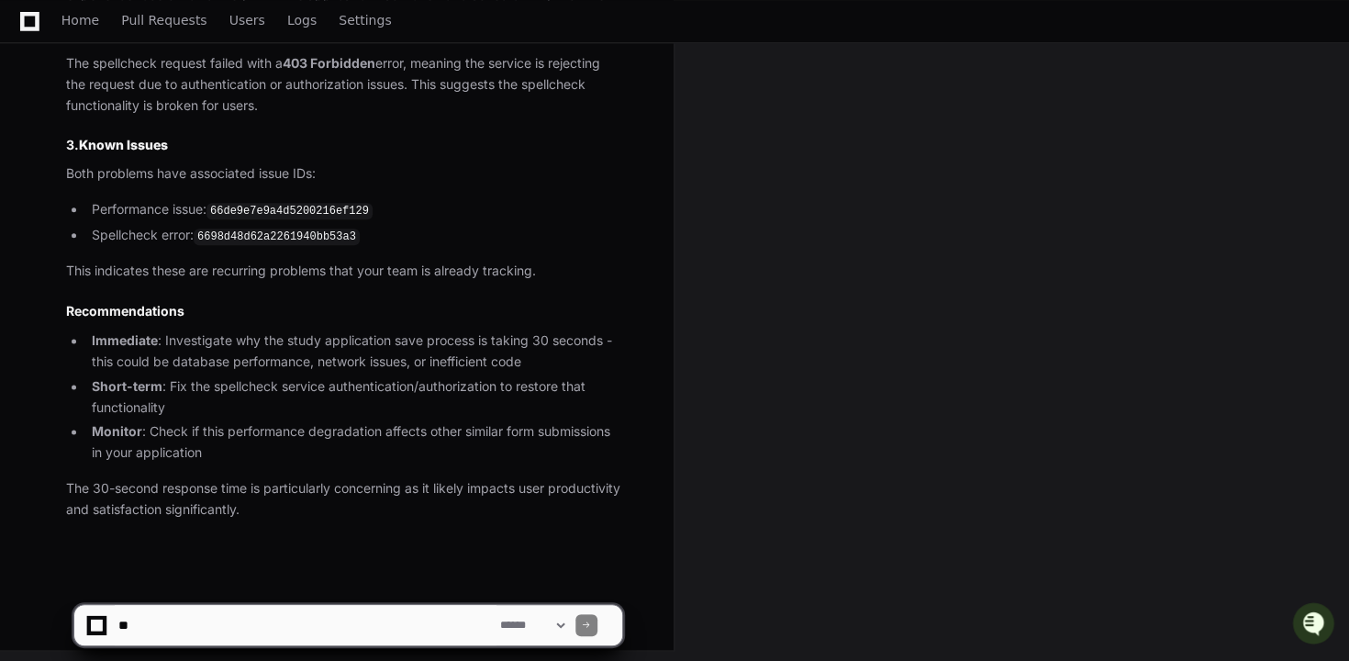
click at [410, 613] on textarea at bounding box center [306, 625] width 382 height 40
type textarea "**********"
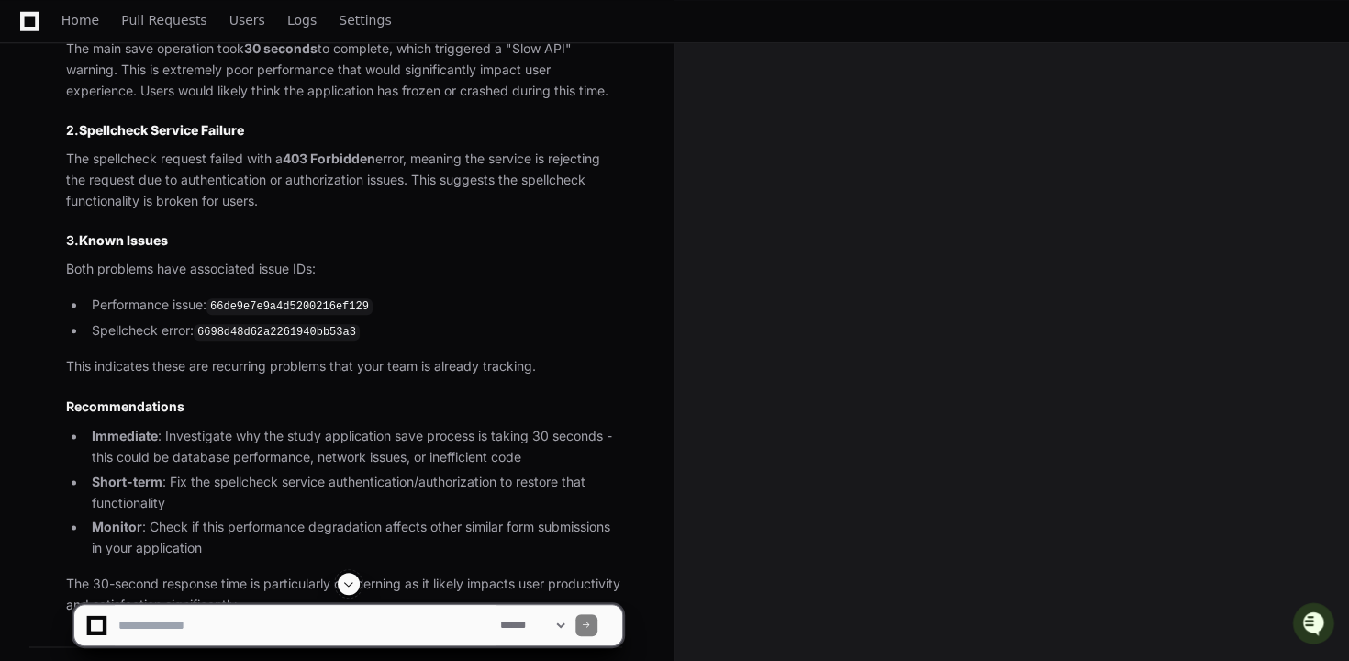
scroll to position [1763, 0]
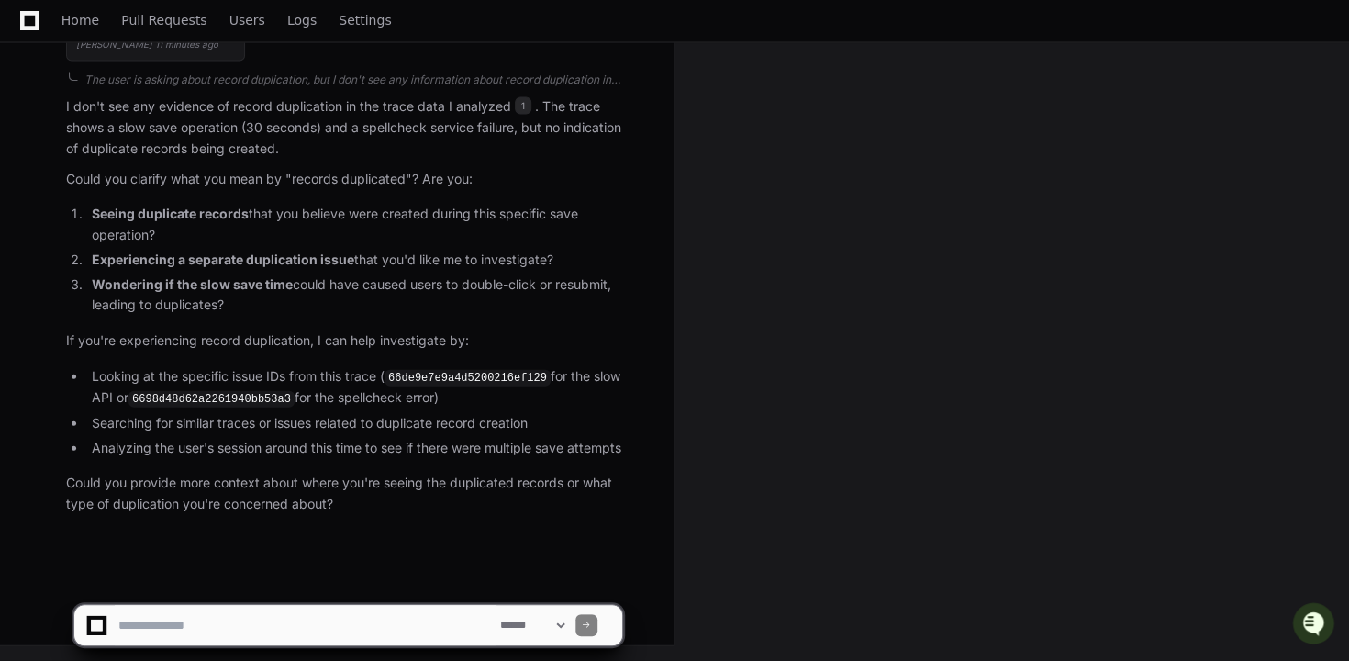
click at [298, 608] on textarea at bounding box center [306, 625] width 382 height 40
paste textarea "**********"
type textarea "**********"
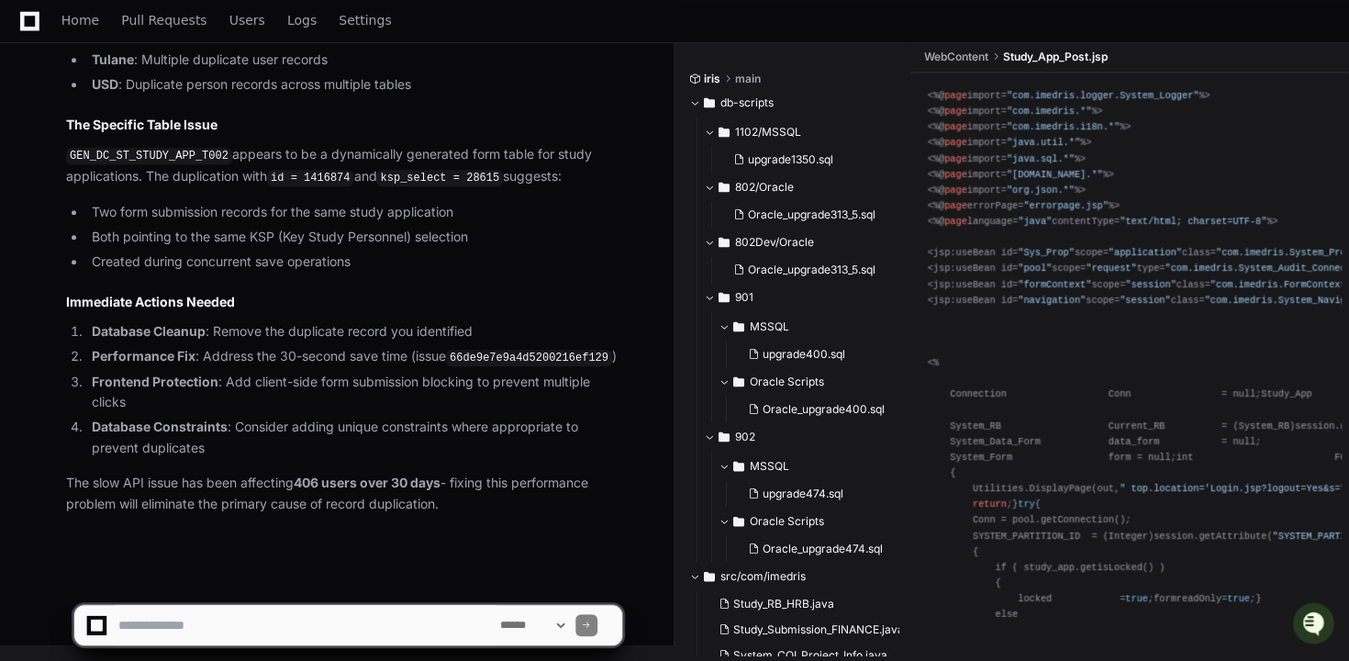
scroll to position [4011, 0]
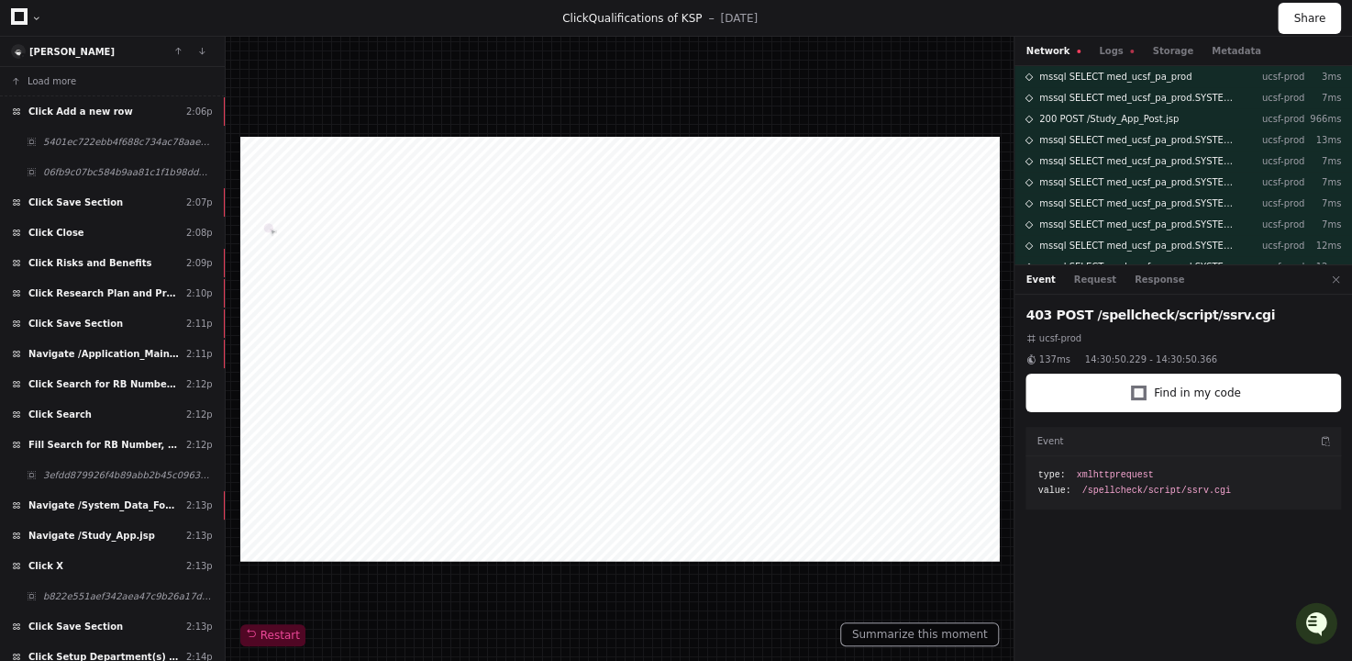
scroll to position [147, 0]
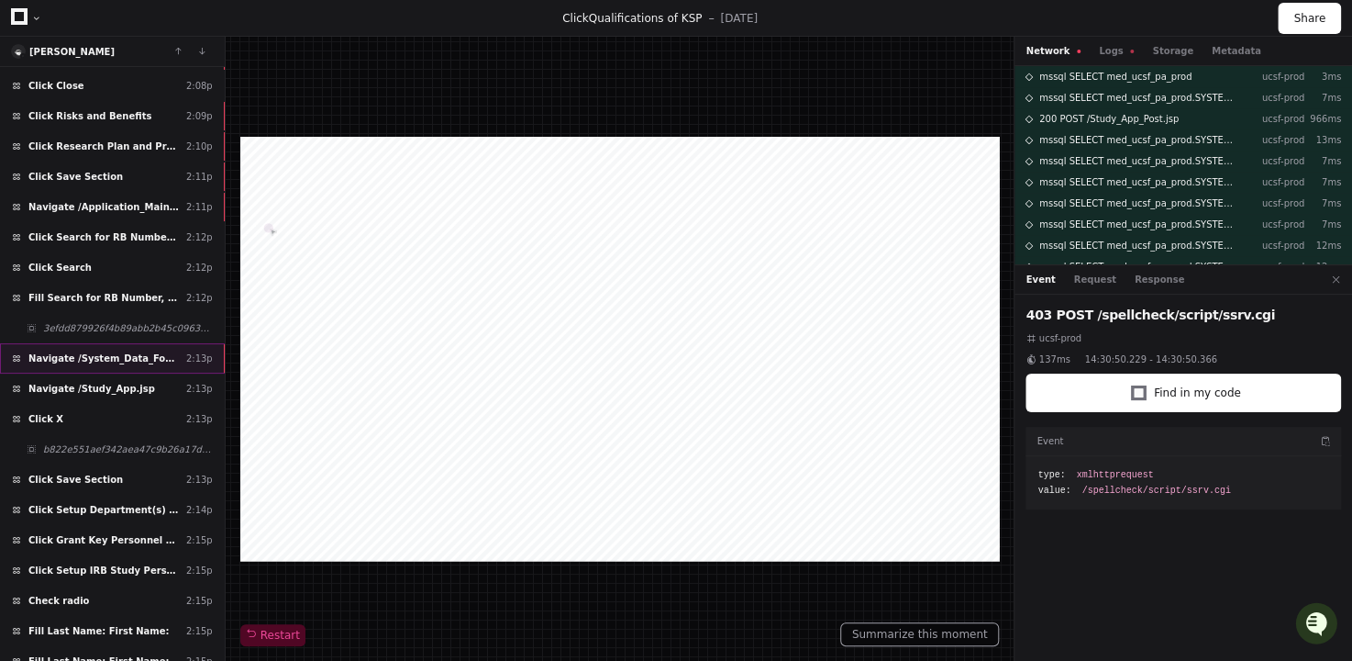
click at [217, 353] on div "Navigate /System_Data_Form_Collect_Viewer.jsp 2:13p" at bounding box center [112, 358] width 225 height 30
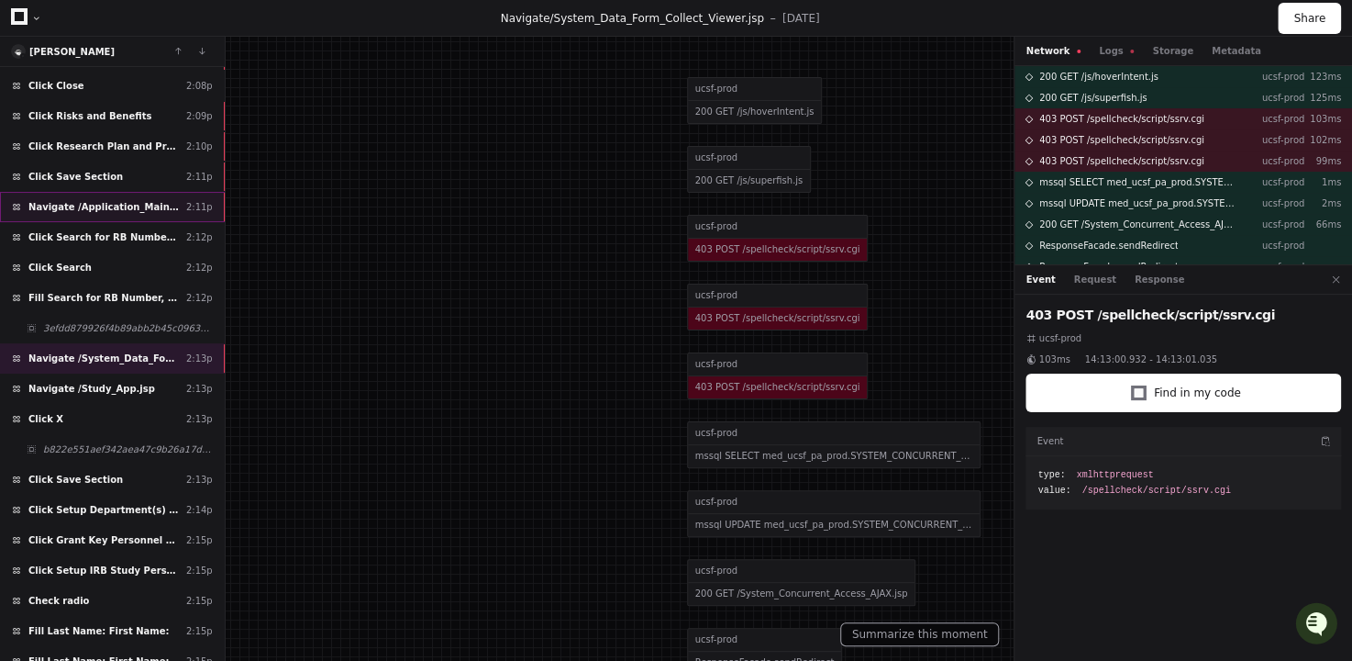
click at [217, 203] on div "Navigate /Application_Main.jsp 2:11p" at bounding box center [112, 207] width 225 height 30
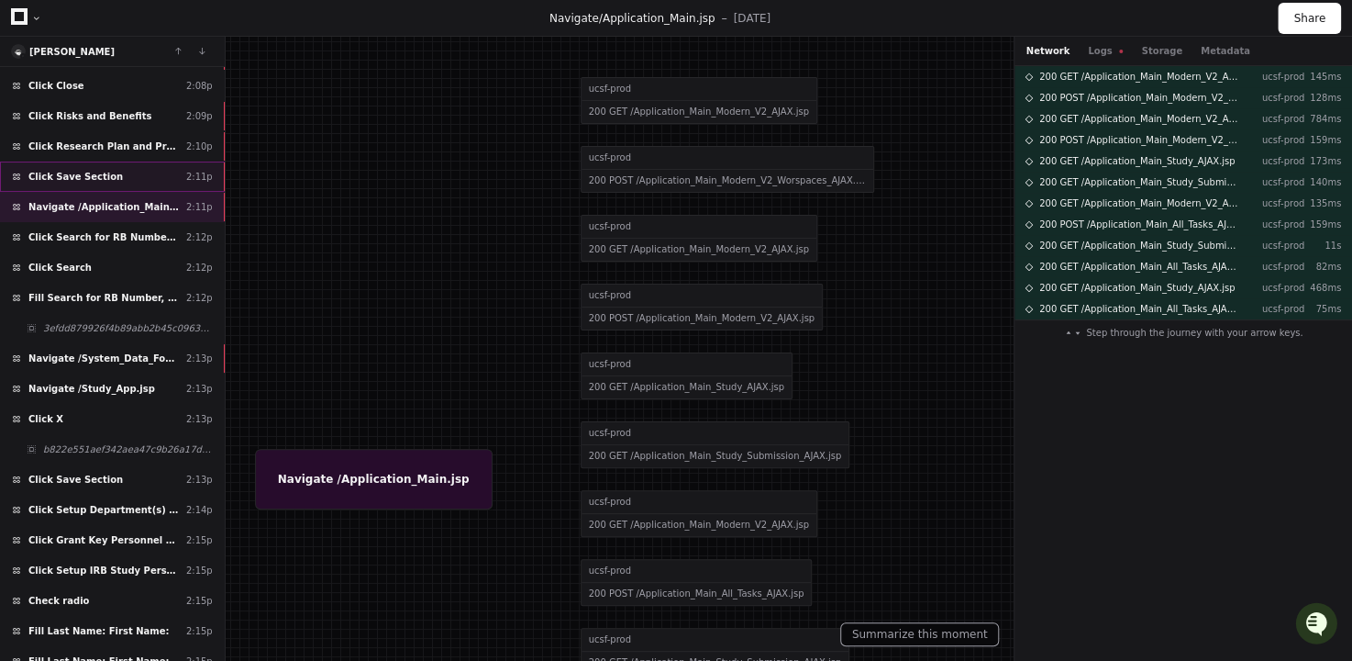
click at [214, 172] on div "Click Save Section 2:11p" at bounding box center [112, 176] width 225 height 30
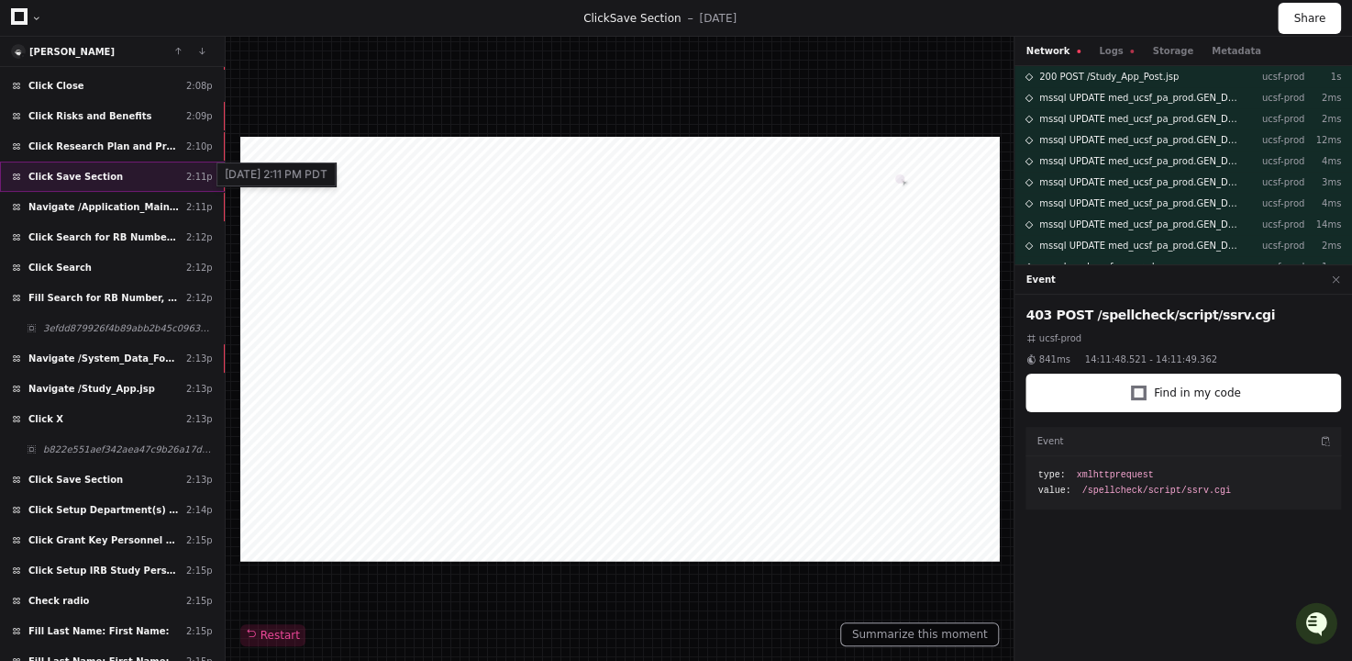
click at [191, 175] on div "2:11p" at bounding box center [199, 177] width 27 height 14
click at [195, 141] on div "2:10p" at bounding box center [199, 146] width 27 height 14
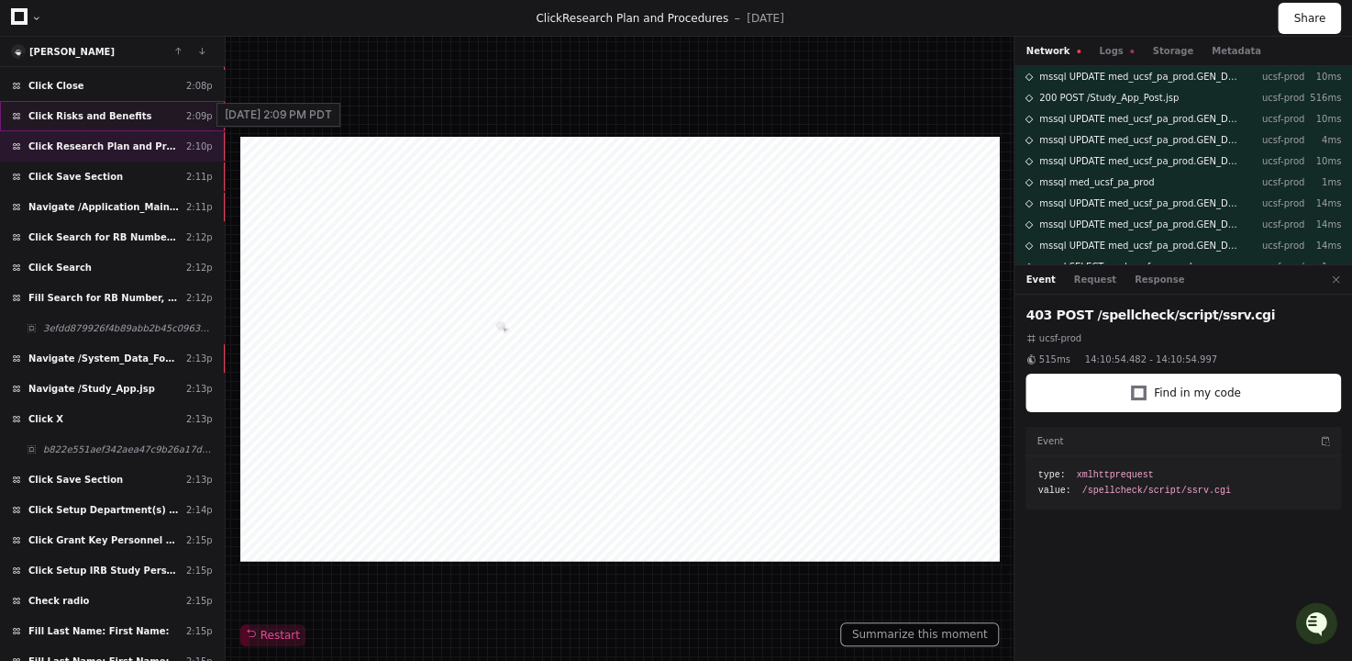
click at [199, 117] on div "2:09p" at bounding box center [199, 116] width 27 height 14
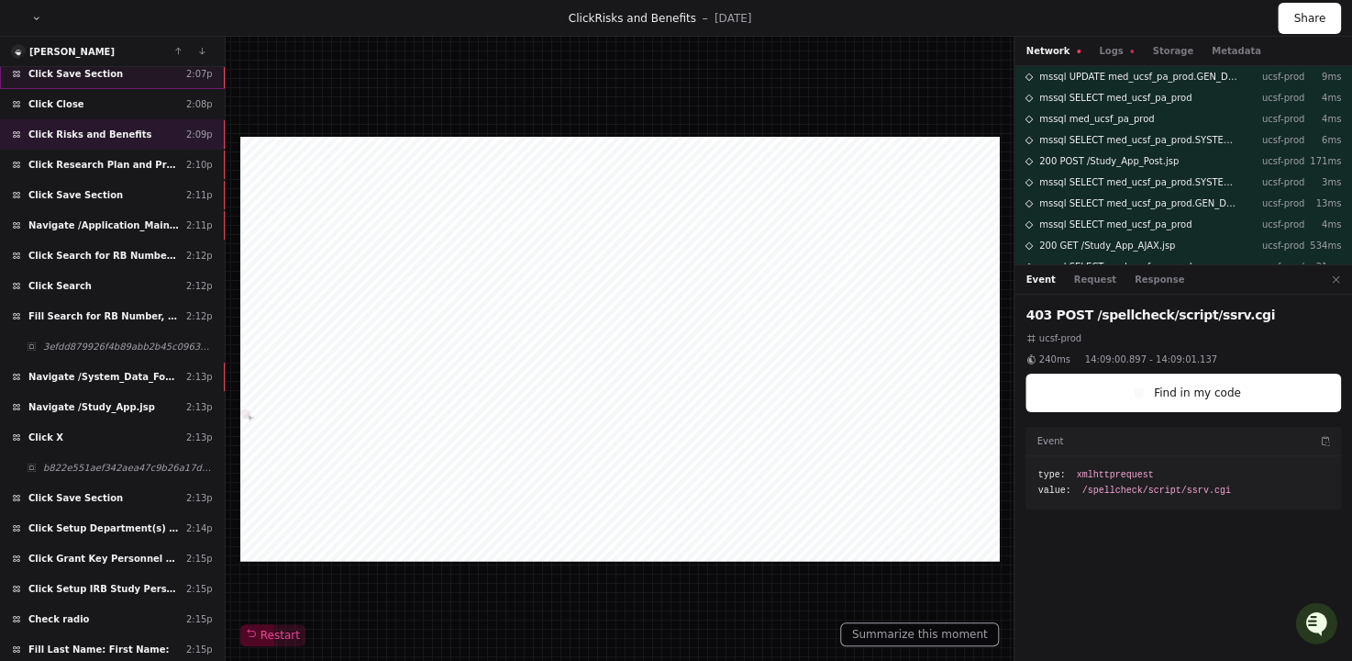
scroll to position [114, 0]
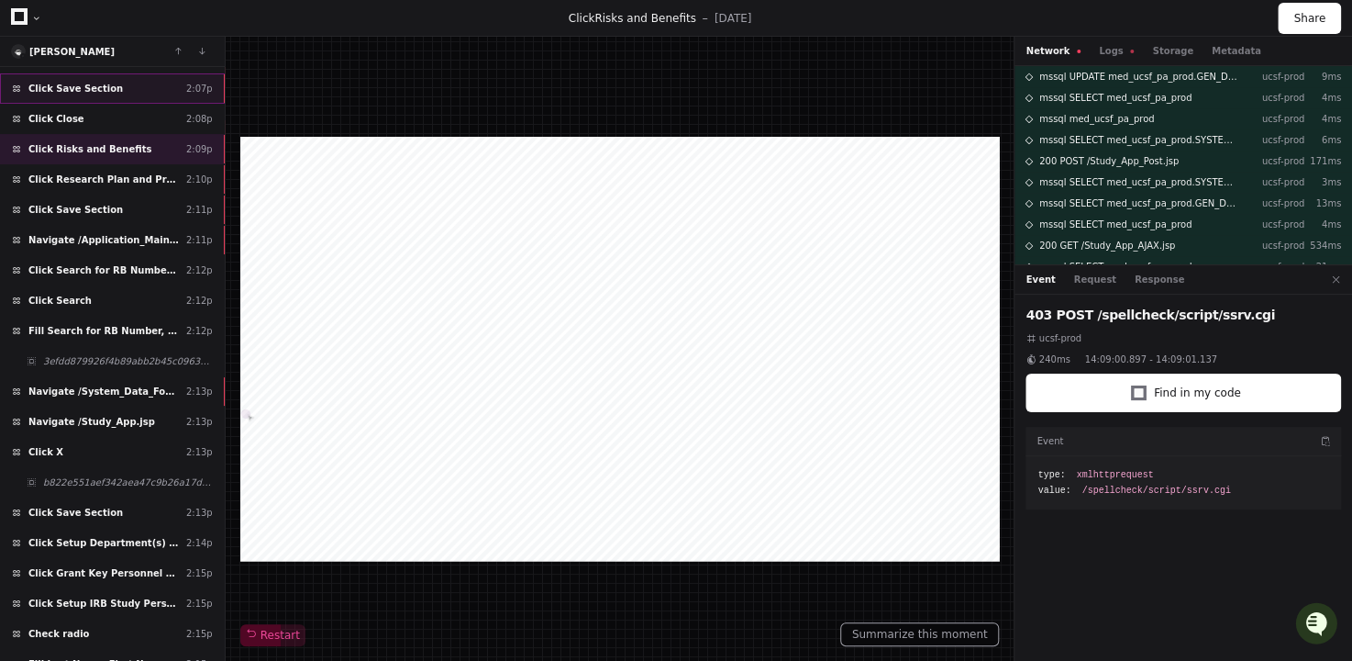
click at [172, 90] on div "Click Save Section 2:07p" at bounding box center [112, 88] width 225 height 30
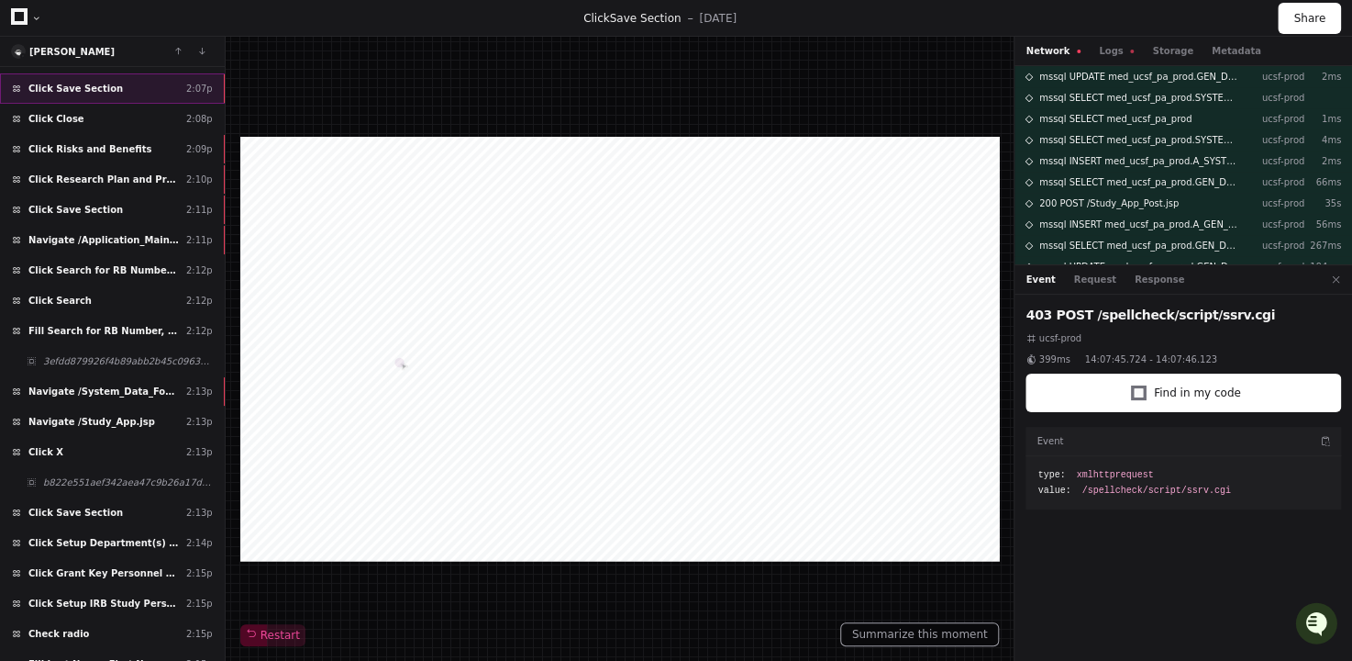
click at [224, 86] on div at bounding box center [225, 88] width 2 height 28
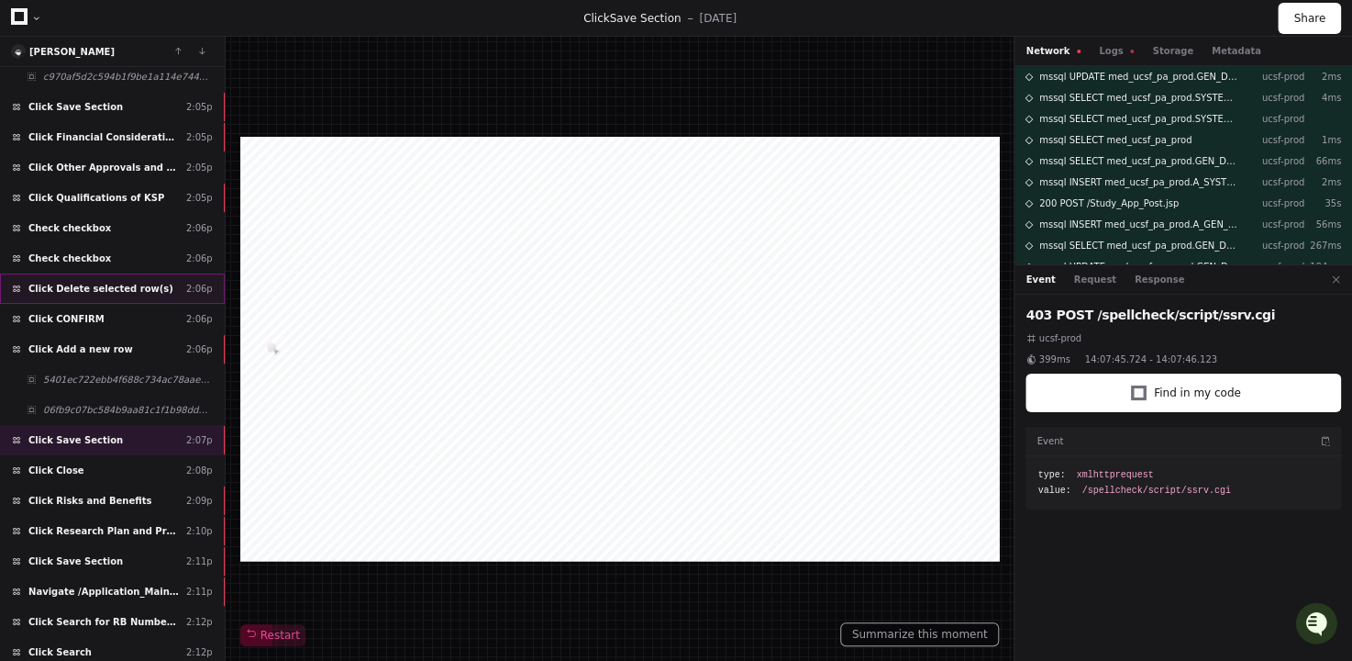
scroll to position [255, 0]
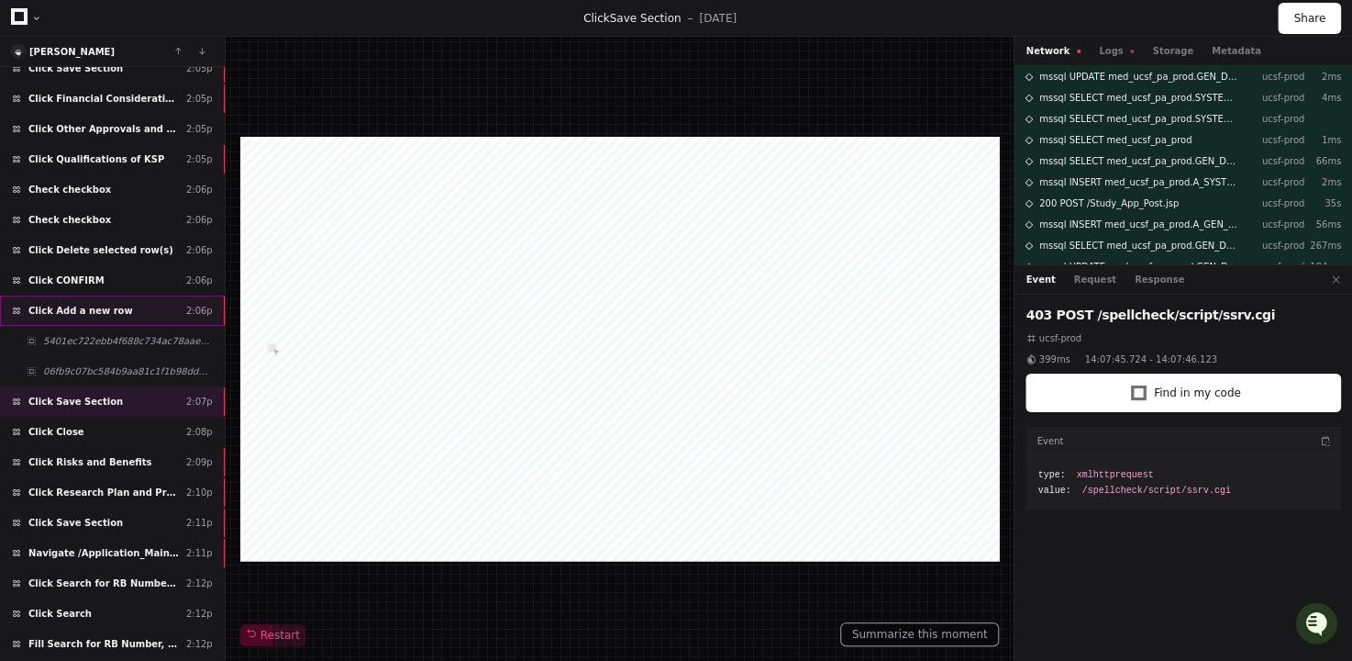
click at [216, 297] on div "Click Add a new row 2:06p" at bounding box center [112, 310] width 225 height 30
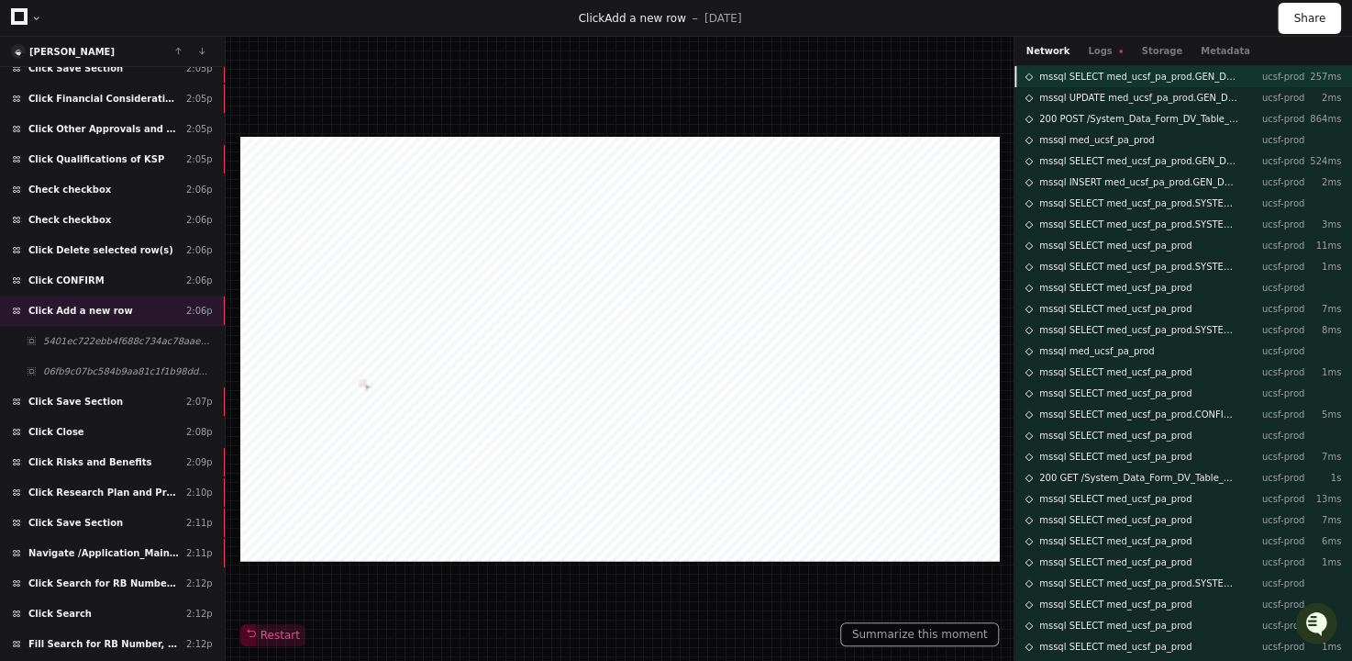
click at [1187, 75] on span "mssql SELECT med_ucsf_pa_prod.GEN_DC_ST_STUDY_APP_T002" at bounding box center [1138, 77] width 199 height 14
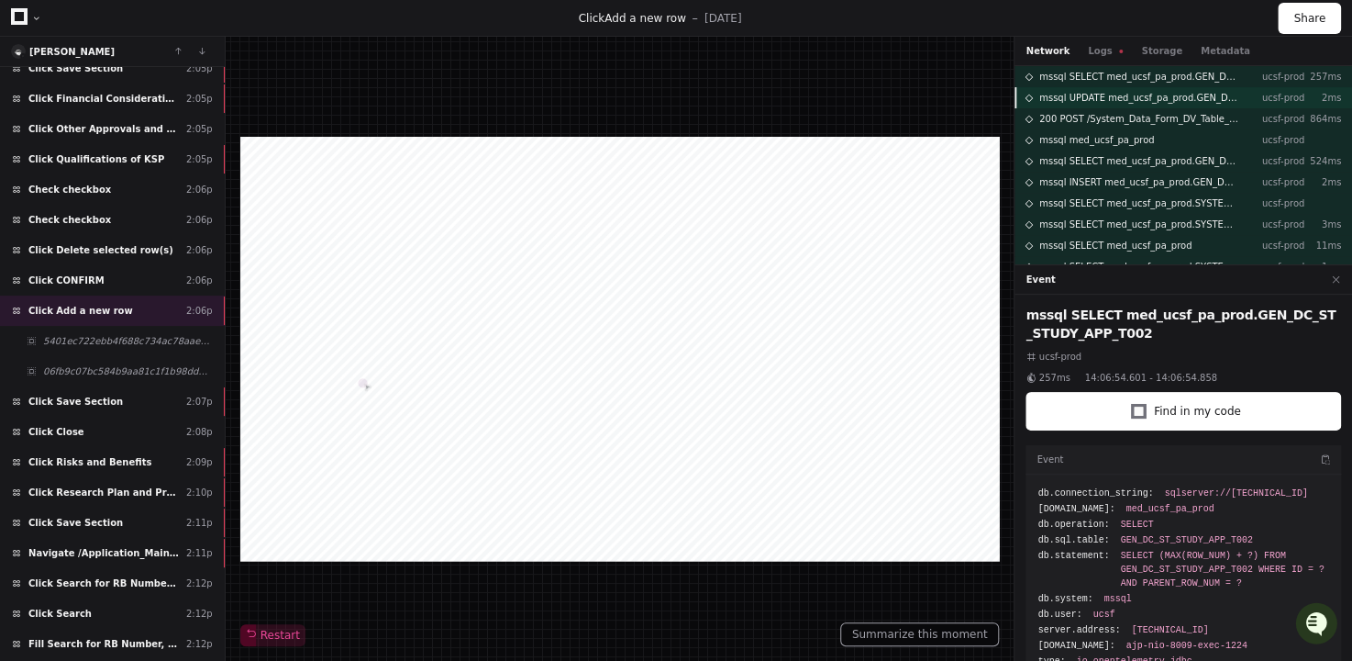
click at [1161, 105] on div "mssql UPDATE med_ucsf_pa_prod.GEN_DC_ST_STUDY_APP ucsf-prod 2ms" at bounding box center [1184, 97] width 338 height 21
